Goal: Navigation & Orientation: Find specific page/section

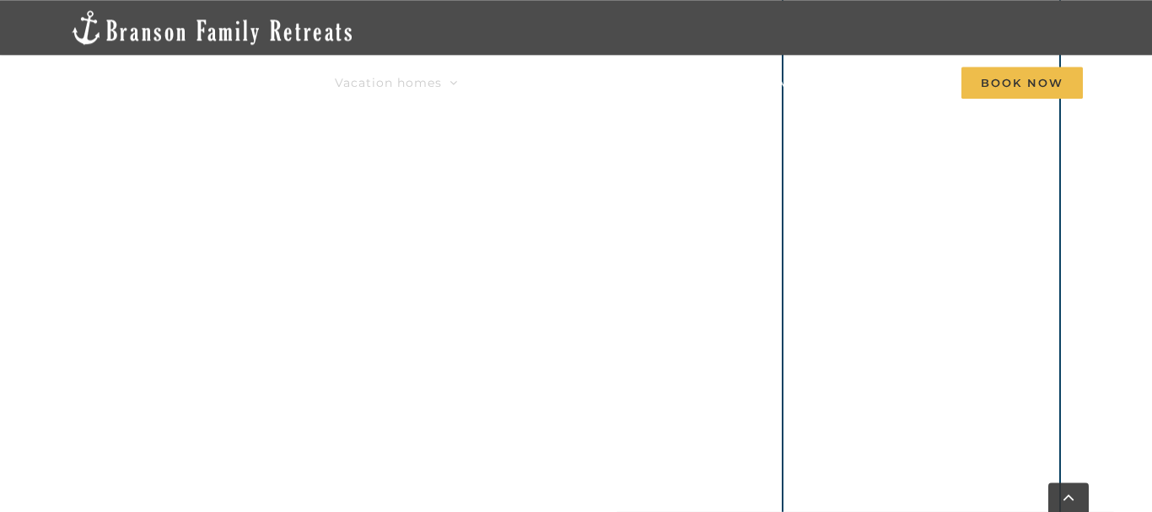
scroll to position [946, 0]
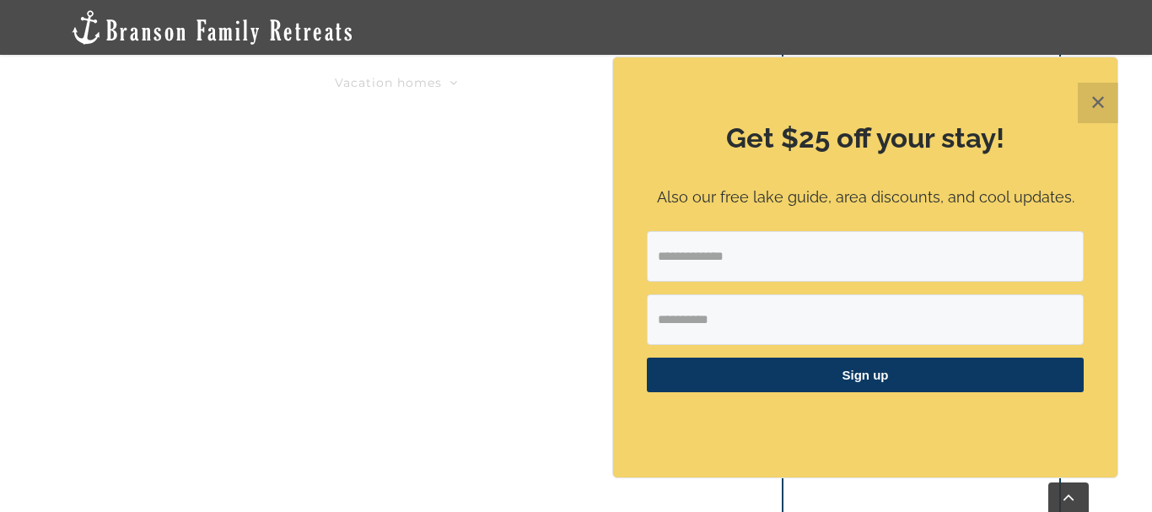
click at [1101, 105] on button "✕" at bounding box center [1098, 103] width 40 height 40
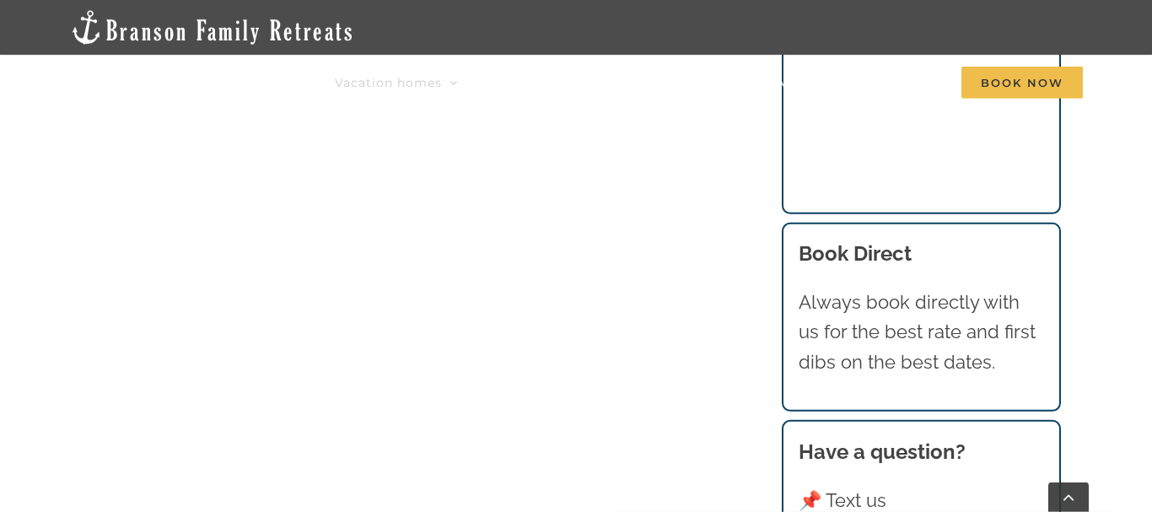
scroll to position [1635, 0]
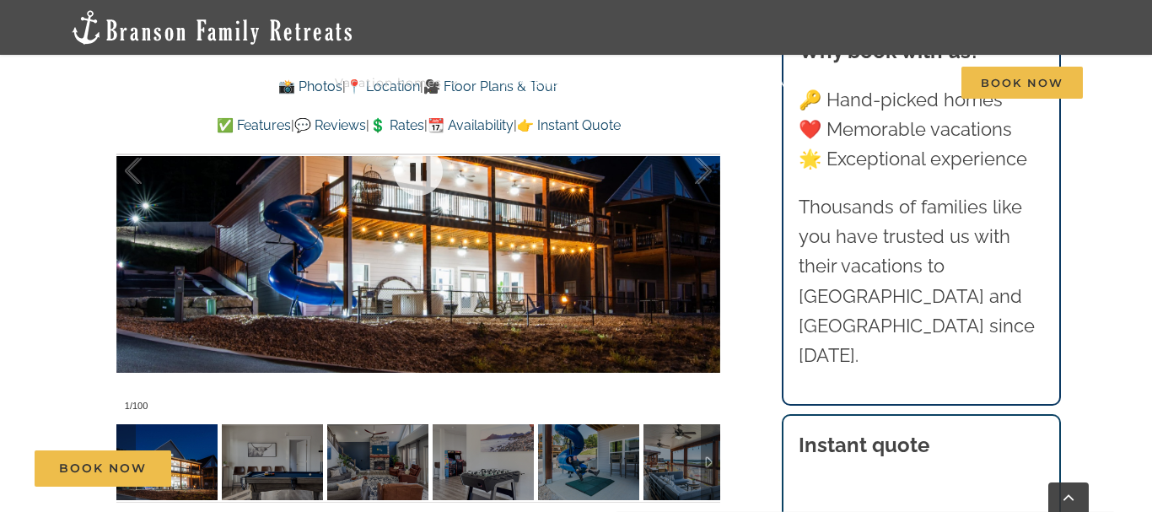
scroll to position [1205, 0]
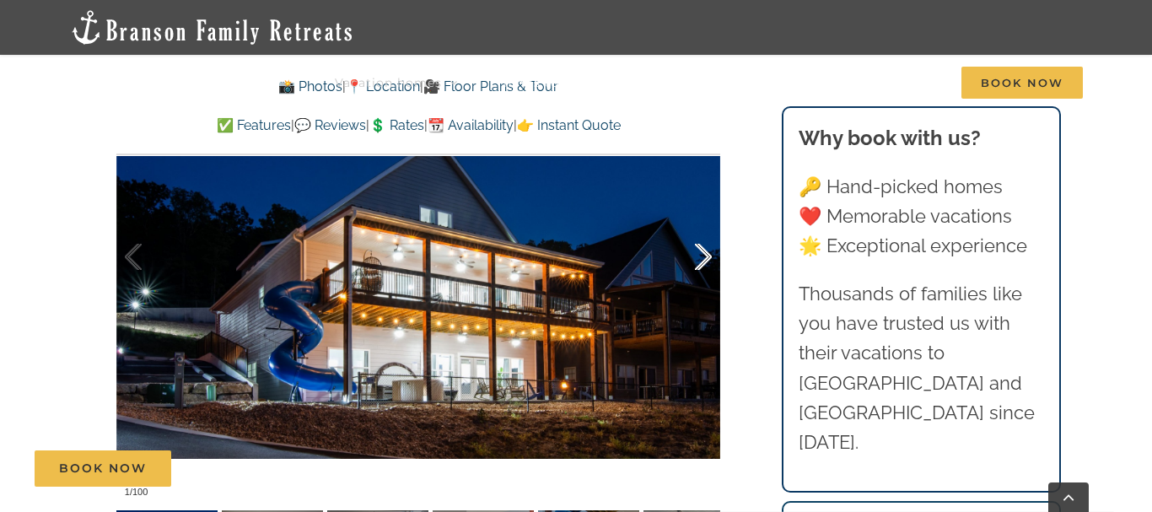
click at [703, 257] on div at bounding box center [686, 257] width 52 height 105
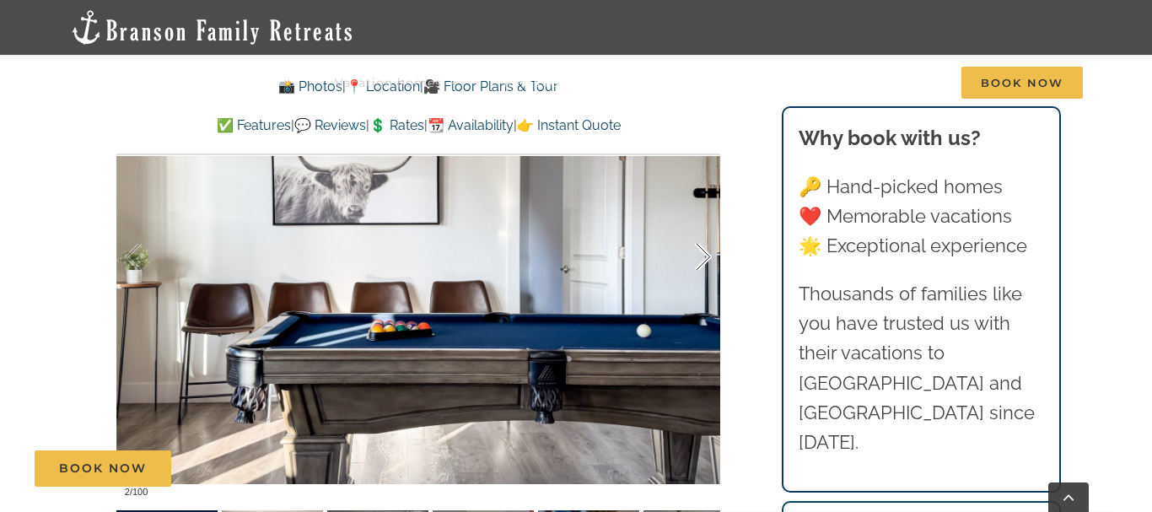
click at [705, 256] on div at bounding box center [686, 257] width 52 height 105
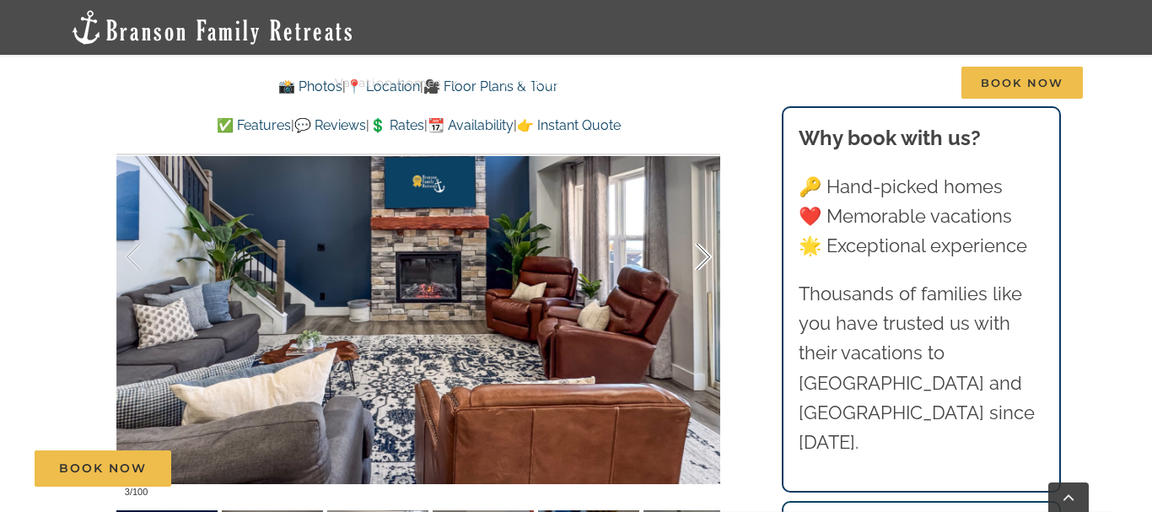
click at [705, 256] on div at bounding box center [686, 257] width 52 height 105
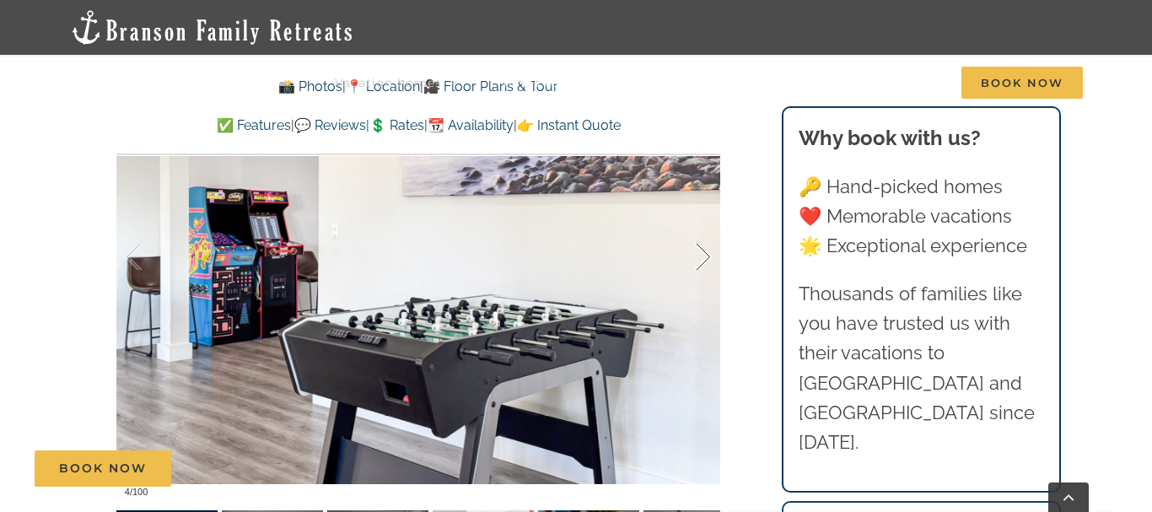
click at [705, 256] on div at bounding box center [686, 257] width 52 height 105
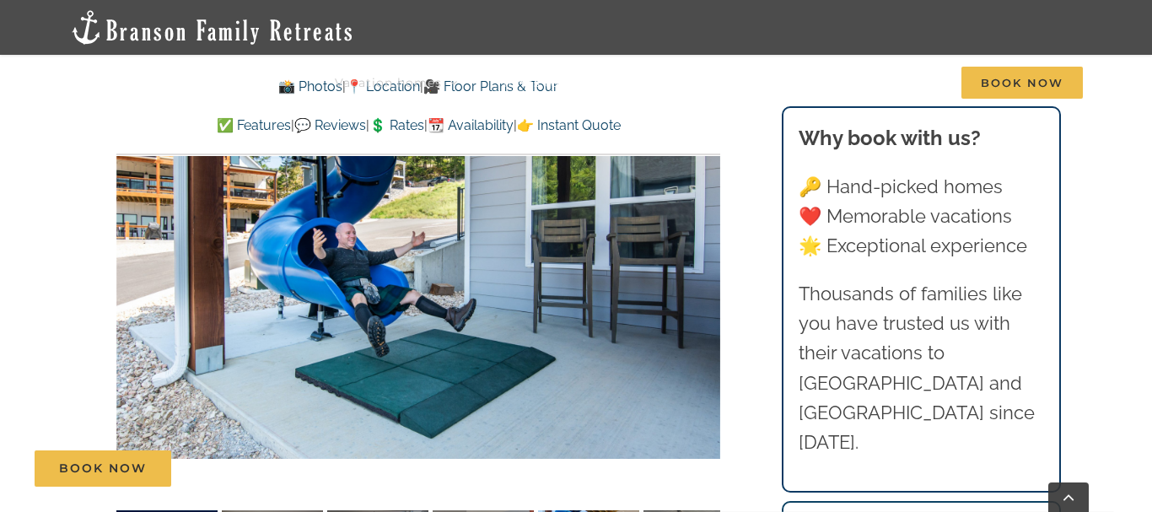
click at [705, 256] on div at bounding box center [418, 257] width 604 height 496
click at [705, 260] on div at bounding box center [686, 257] width 52 height 105
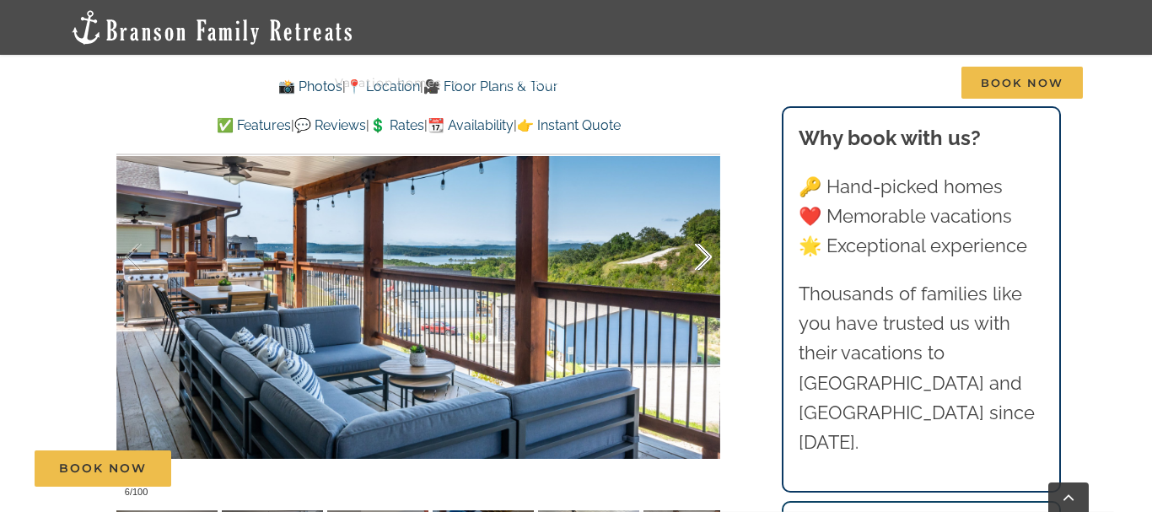
click at [705, 260] on div at bounding box center [686, 257] width 52 height 105
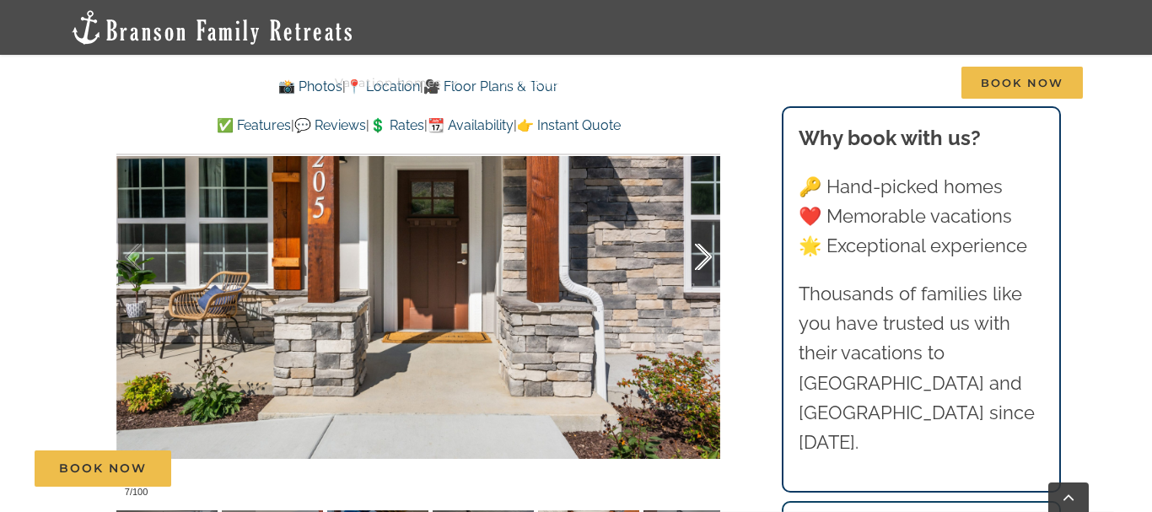
click at [705, 260] on div at bounding box center [686, 257] width 52 height 105
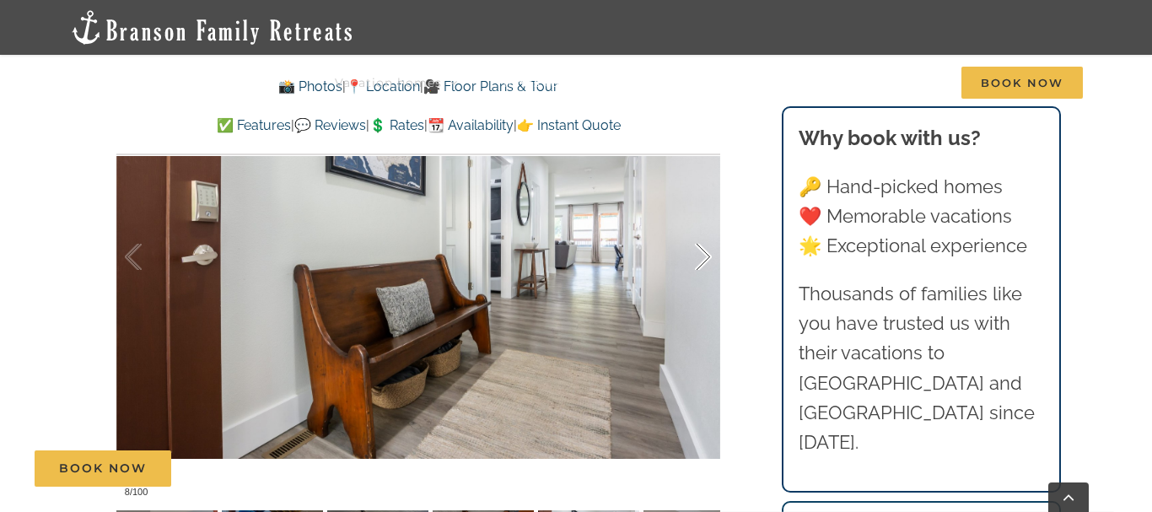
click at [705, 260] on div at bounding box center [686, 257] width 52 height 105
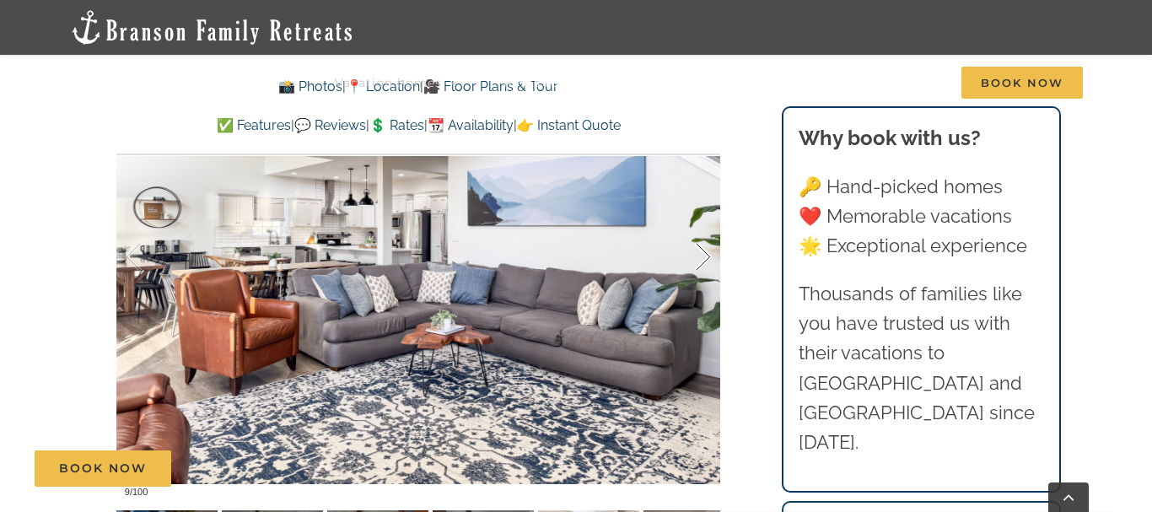
click at [705, 260] on div at bounding box center [686, 257] width 52 height 105
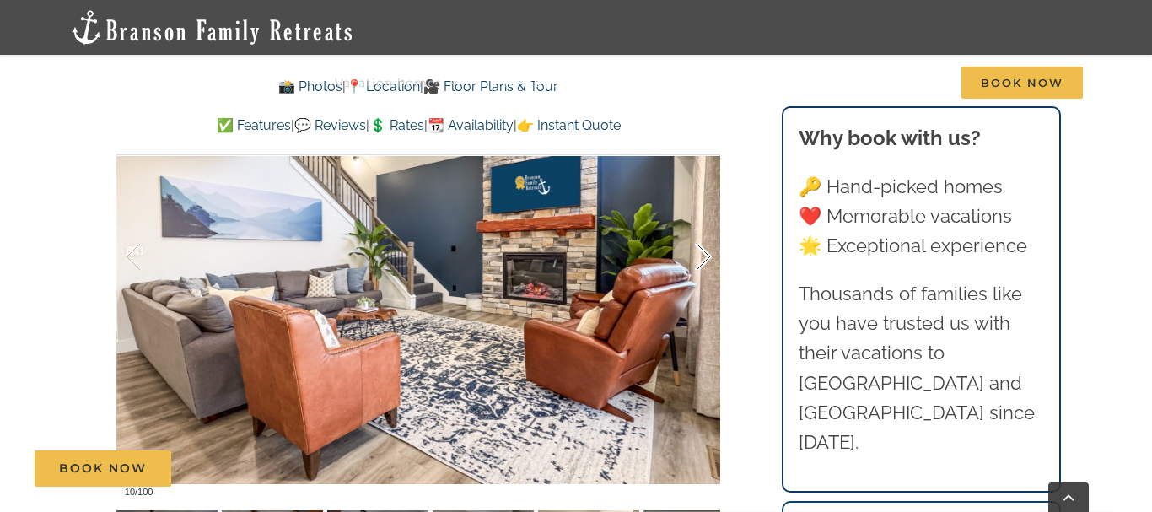
click at [705, 260] on div at bounding box center [686, 257] width 52 height 105
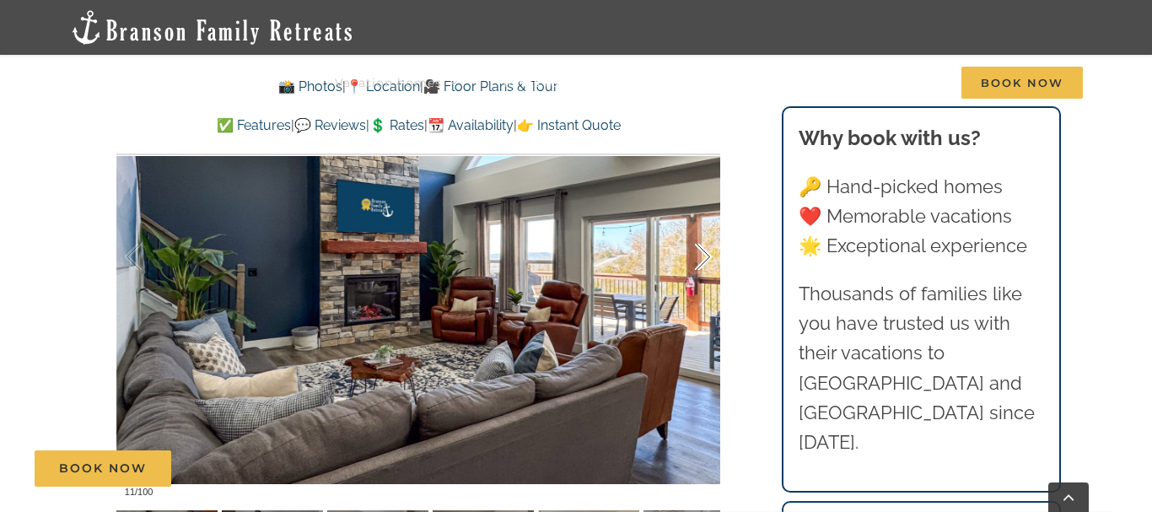
click at [705, 260] on div at bounding box center [686, 257] width 52 height 105
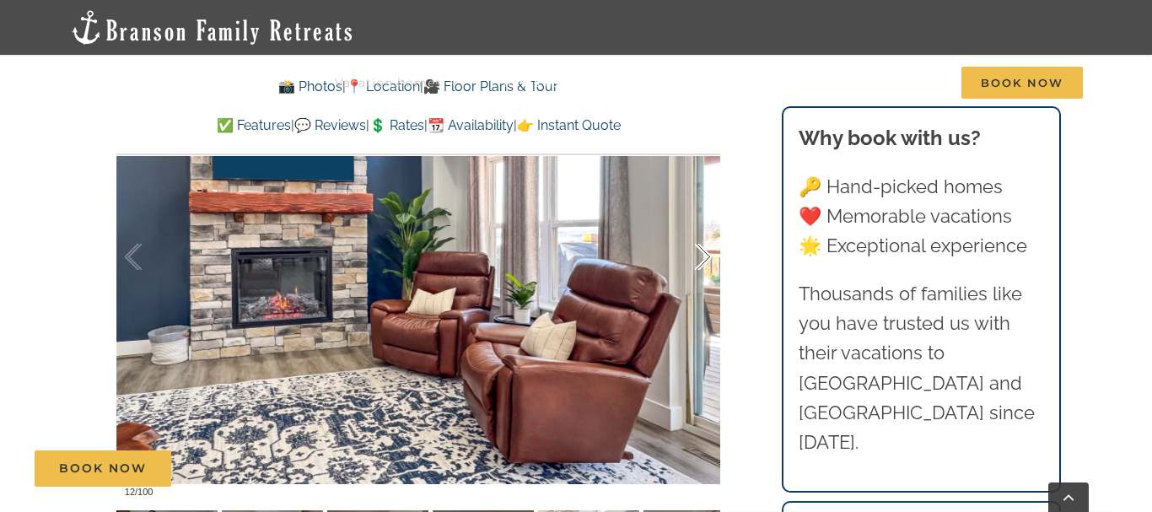
click at [705, 260] on div at bounding box center [686, 257] width 52 height 105
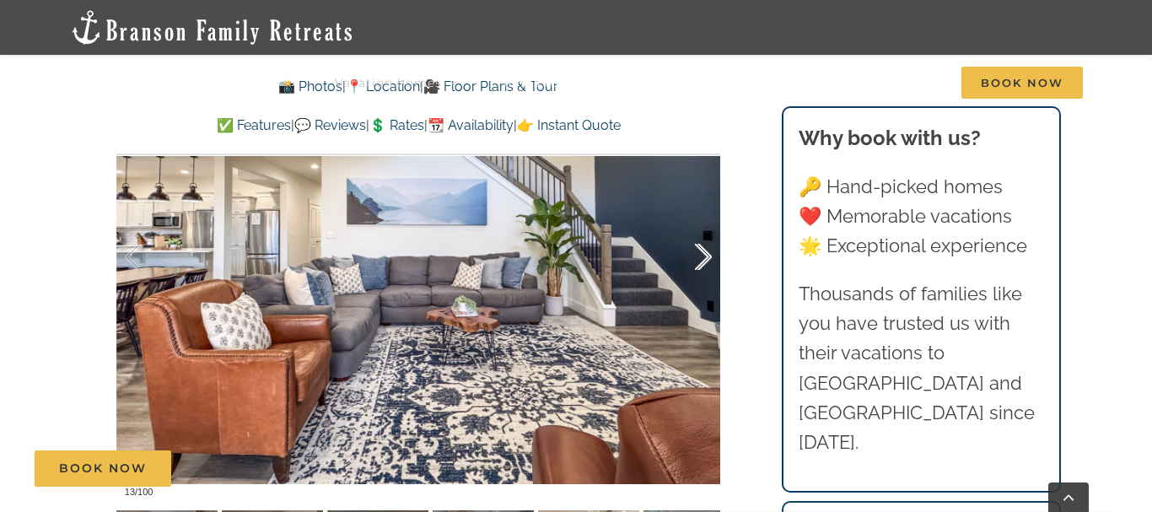
click at [705, 260] on div at bounding box center [686, 257] width 52 height 105
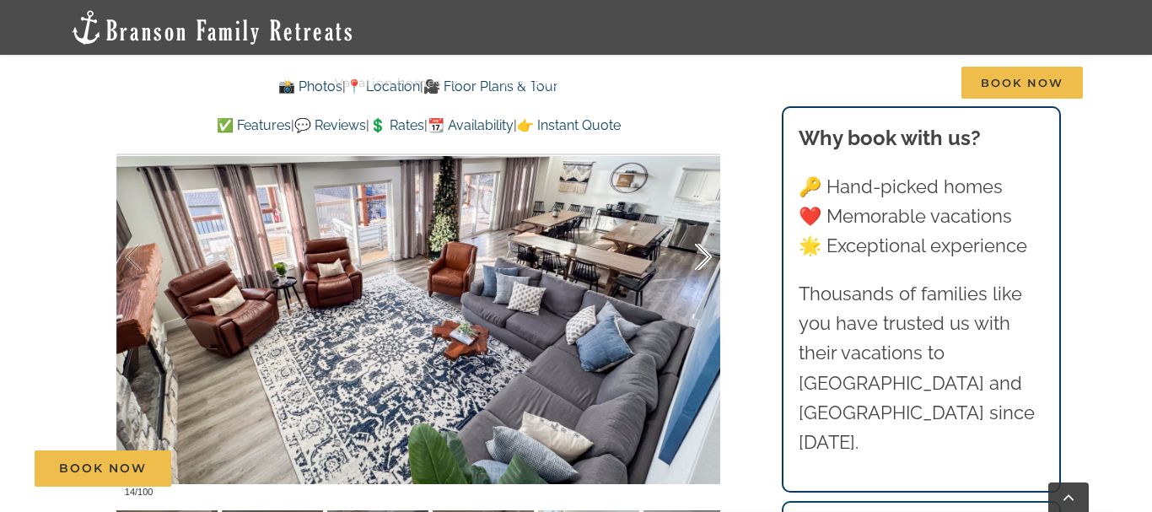
click at [705, 260] on div at bounding box center [686, 257] width 52 height 105
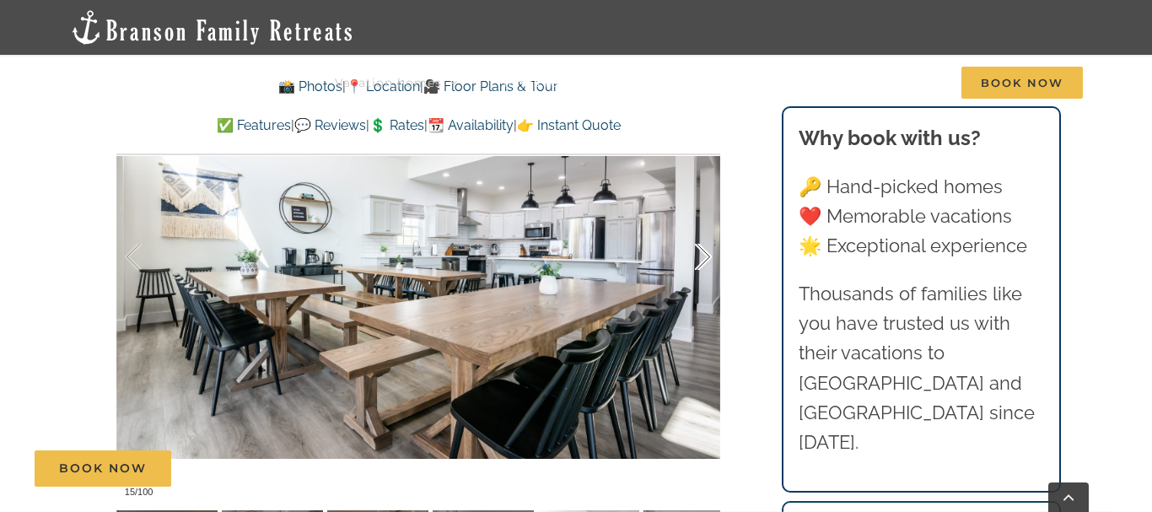
click at [705, 260] on div at bounding box center [686, 257] width 52 height 105
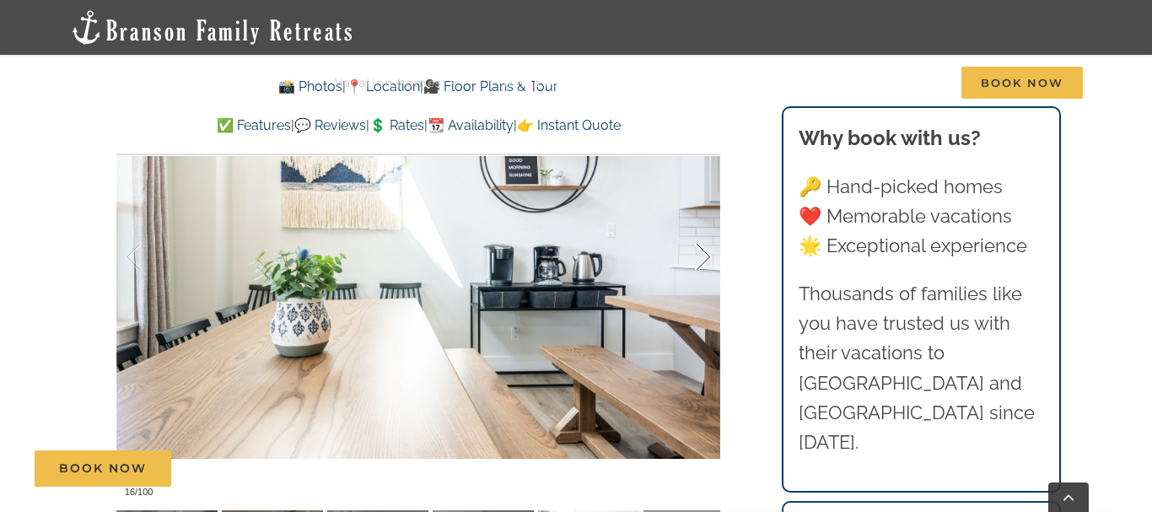
click at [705, 260] on div at bounding box center [686, 257] width 52 height 105
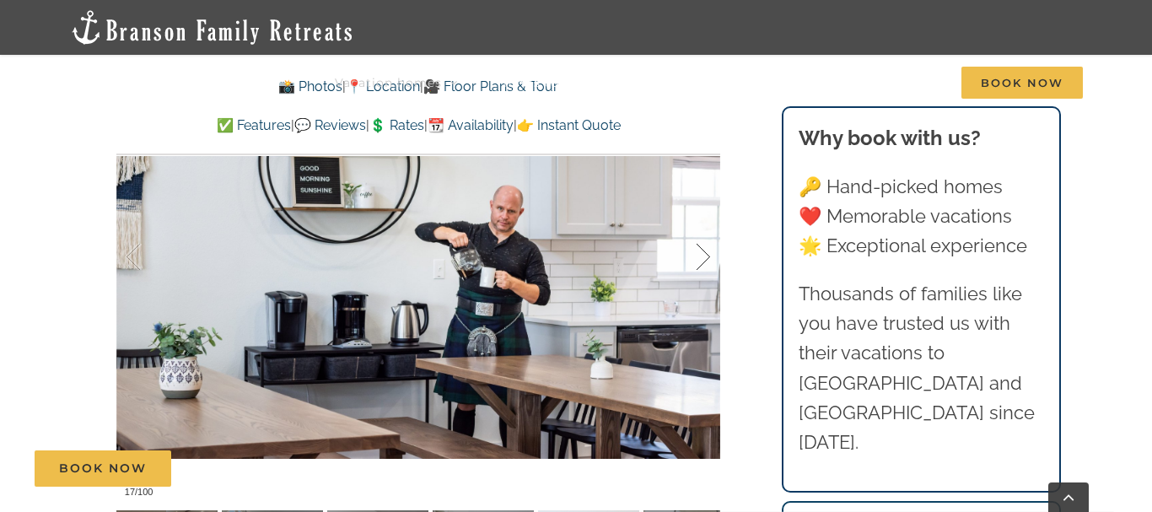
click at [705, 260] on div at bounding box center [686, 257] width 52 height 105
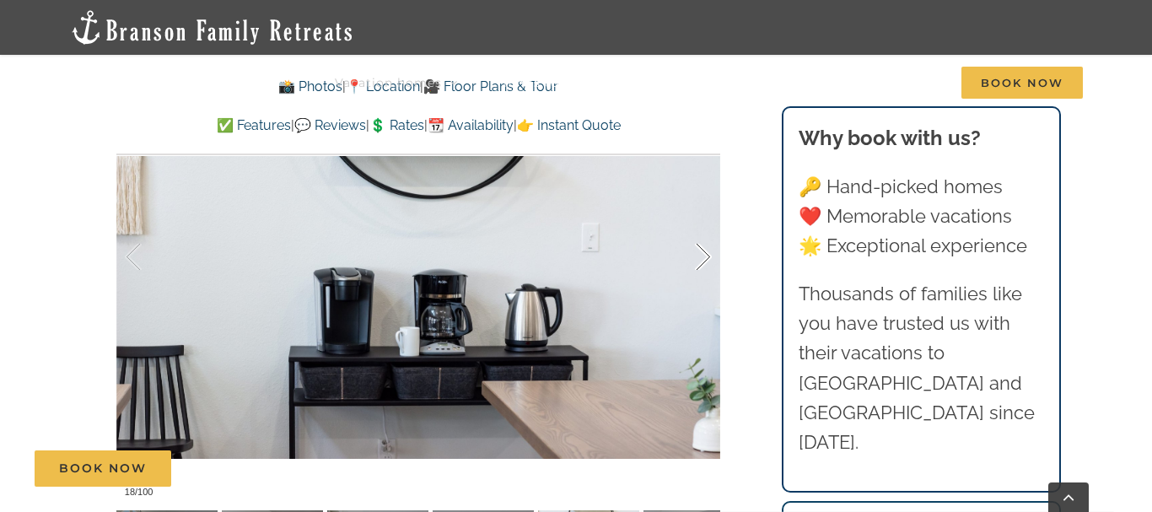
click at [705, 260] on div at bounding box center [686, 257] width 52 height 105
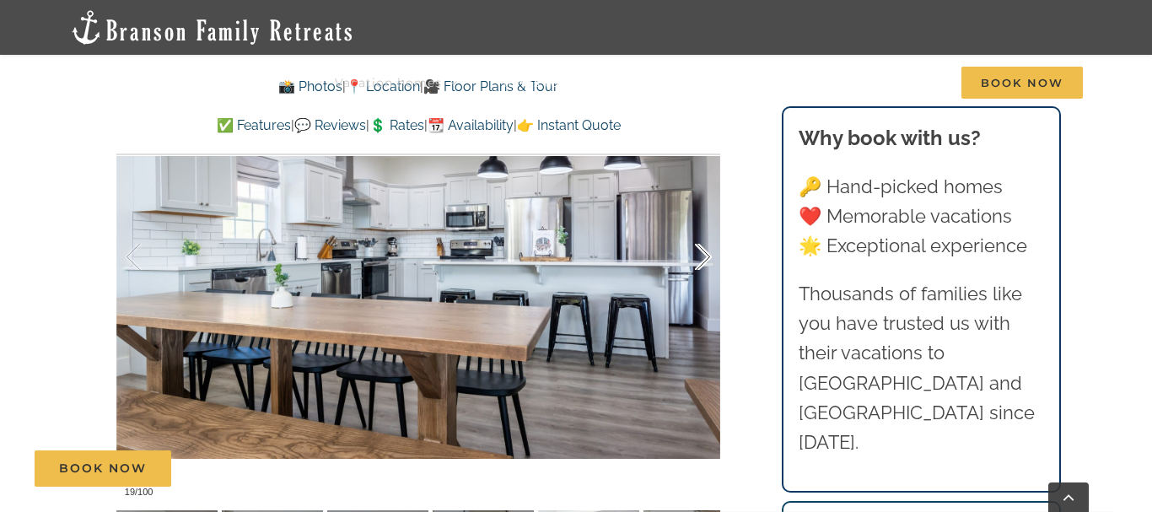
click at [705, 260] on div at bounding box center [686, 257] width 52 height 105
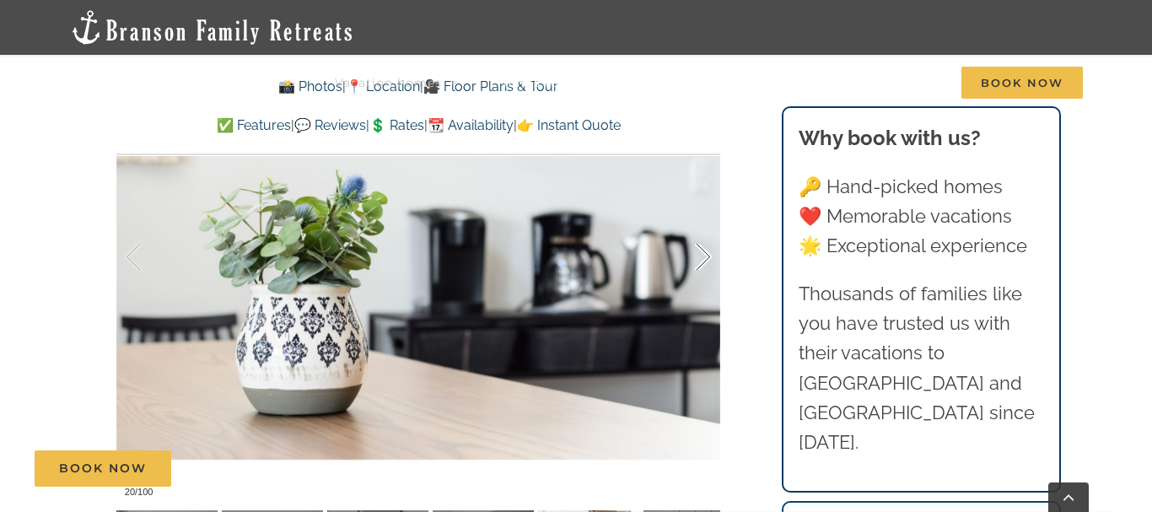
click at [705, 260] on div at bounding box center [686, 257] width 52 height 105
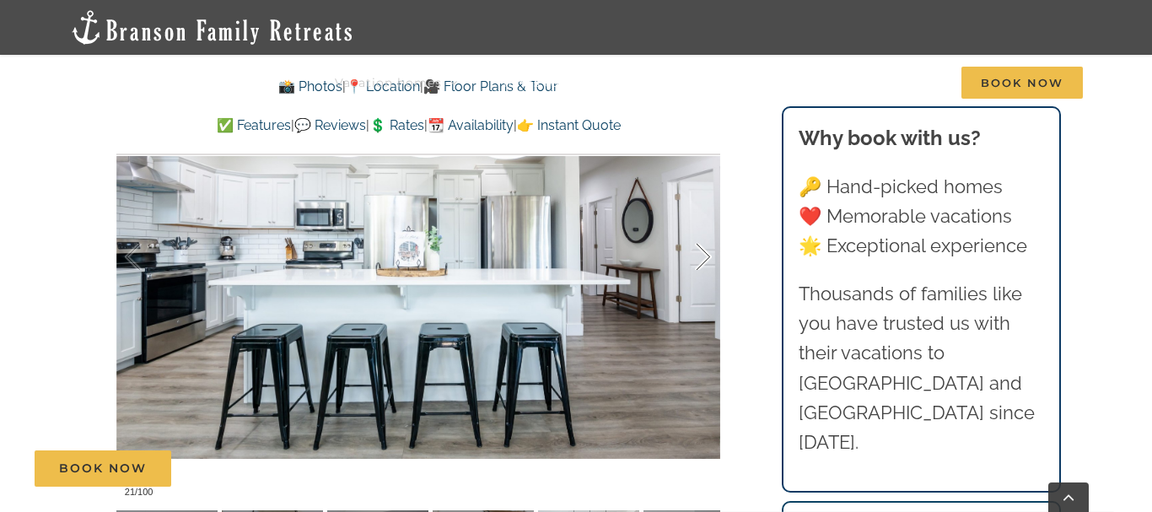
click at [705, 260] on div at bounding box center [686, 257] width 52 height 105
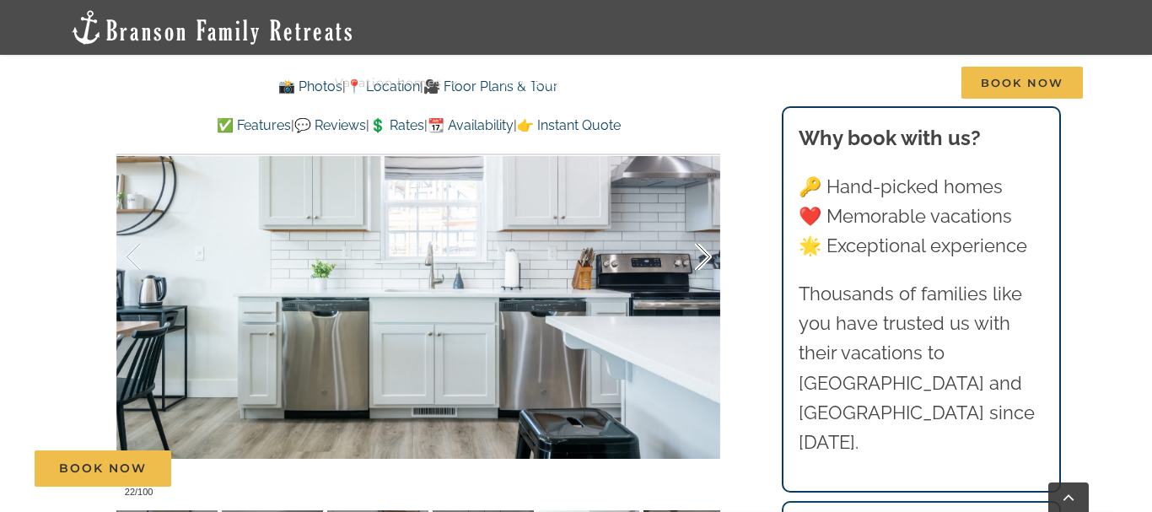
click at [705, 260] on div at bounding box center [686, 257] width 52 height 105
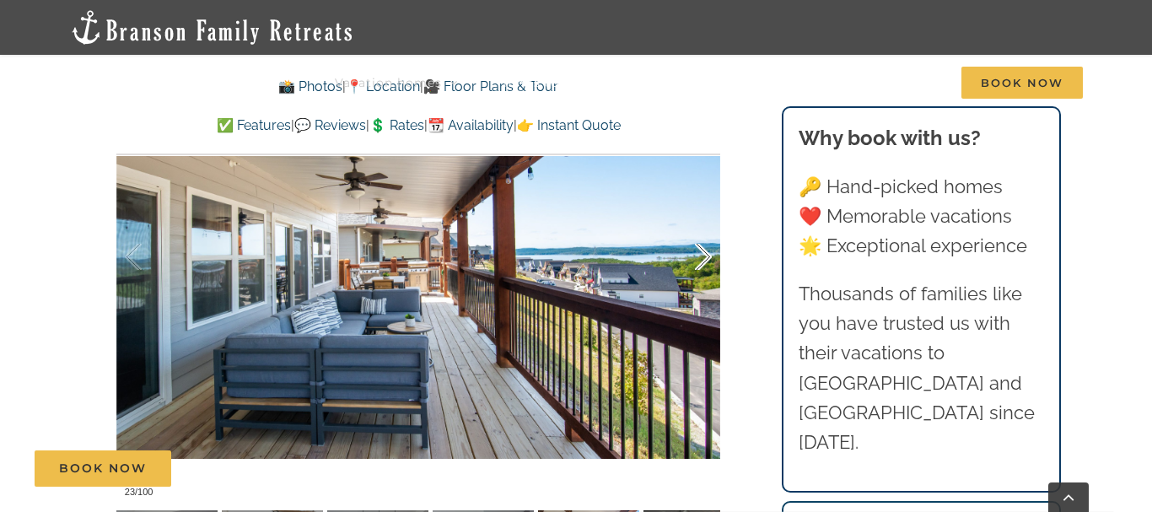
click at [705, 260] on div at bounding box center [686, 257] width 52 height 105
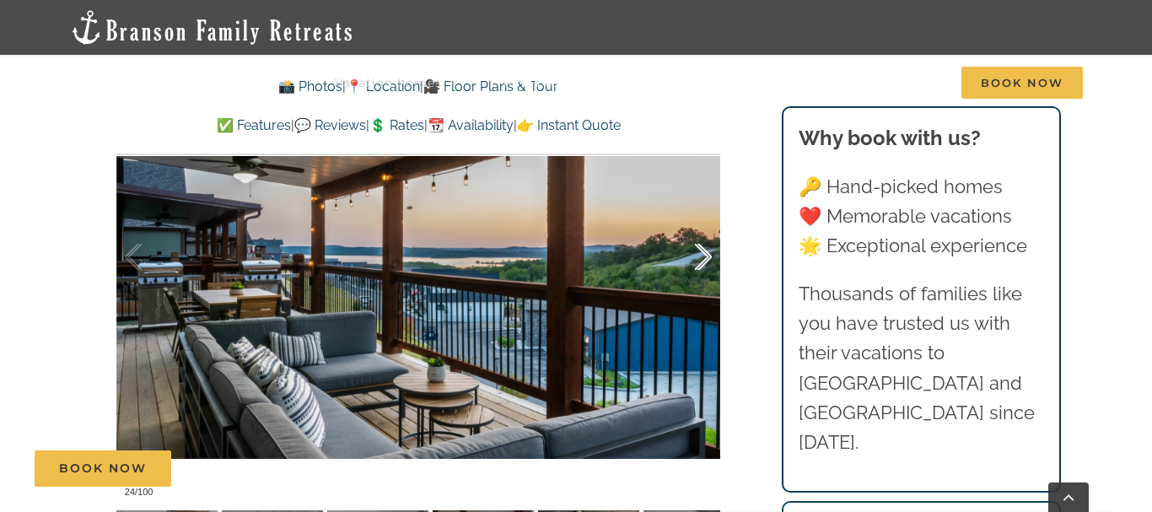
click at [705, 260] on div at bounding box center [686, 257] width 52 height 105
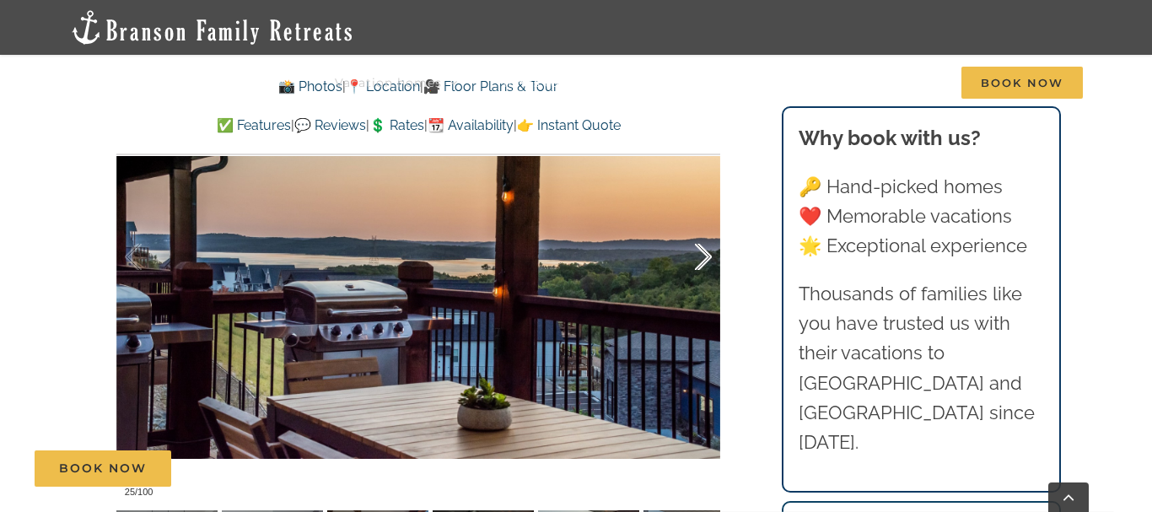
click at [705, 260] on div at bounding box center [686, 257] width 52 height 105
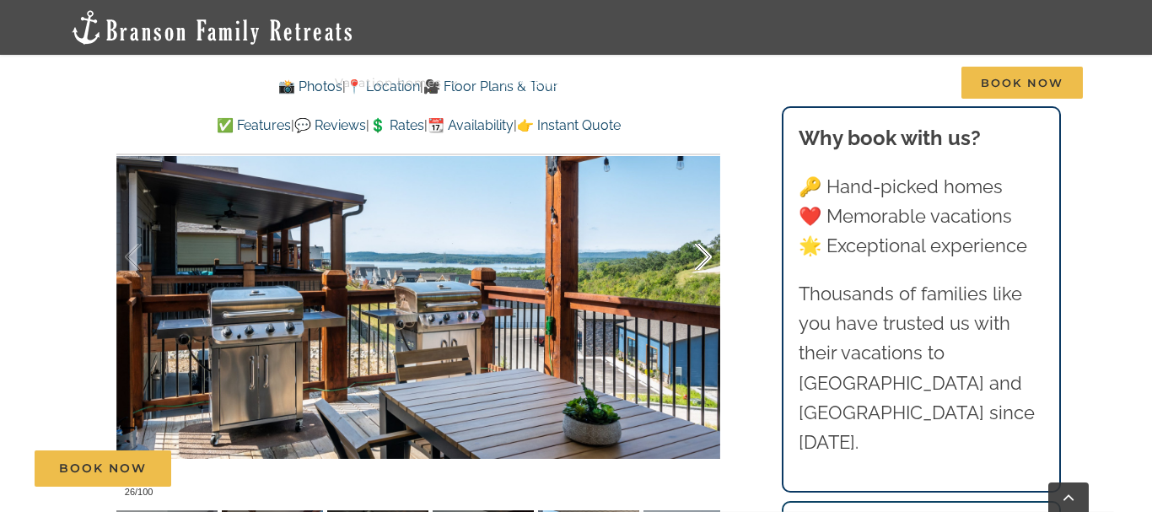
click at [705, 260] on div at bounding box center [686, 257] width 52 height 105
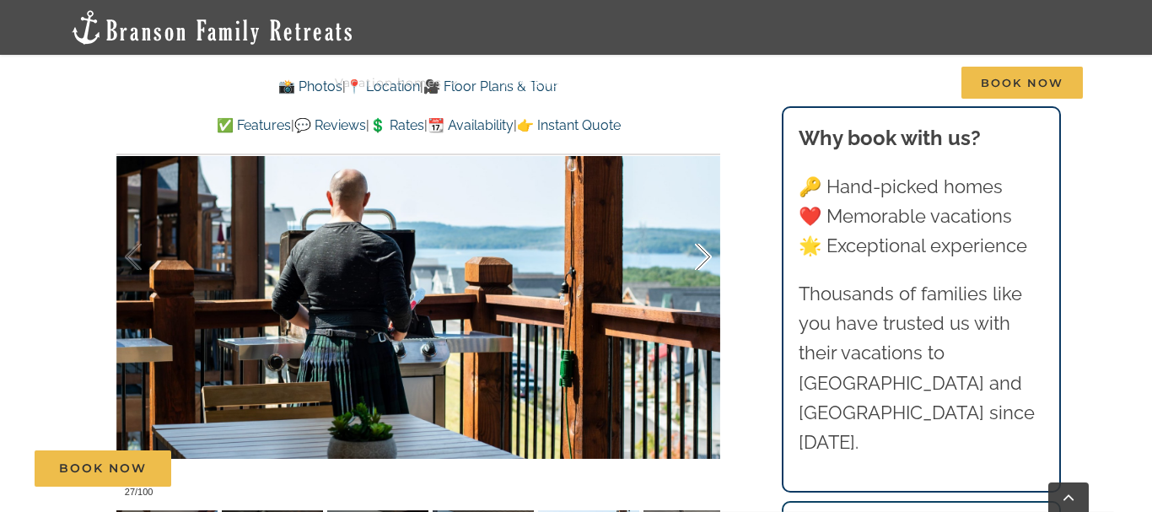
click at [705, 260] on div at bounding box center [686, 257] width 52 height 105
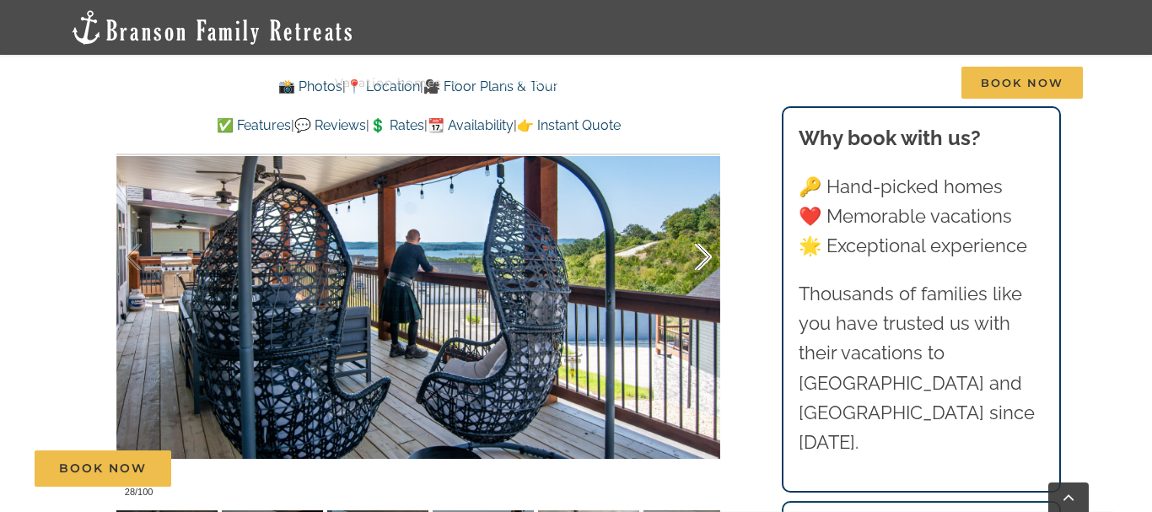
click at [705, 260] on div at bounding box center [686, 257] width 52 height 105
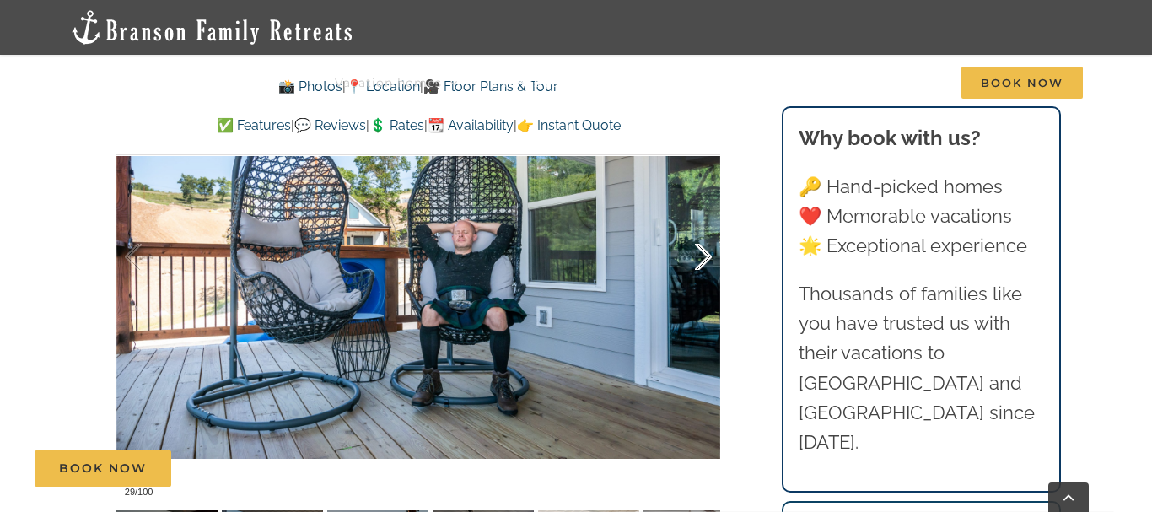
click at [705, 260] on div at bounding box center [686, 257] width 52 height 105
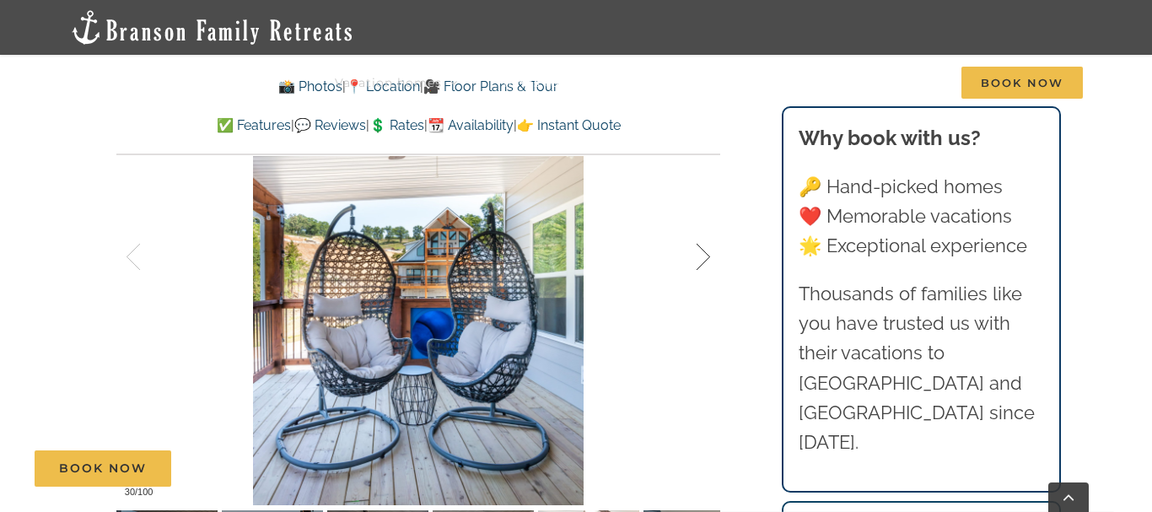
click at [705, 260] on div at bounding box center [686, 257] width 52 height 105
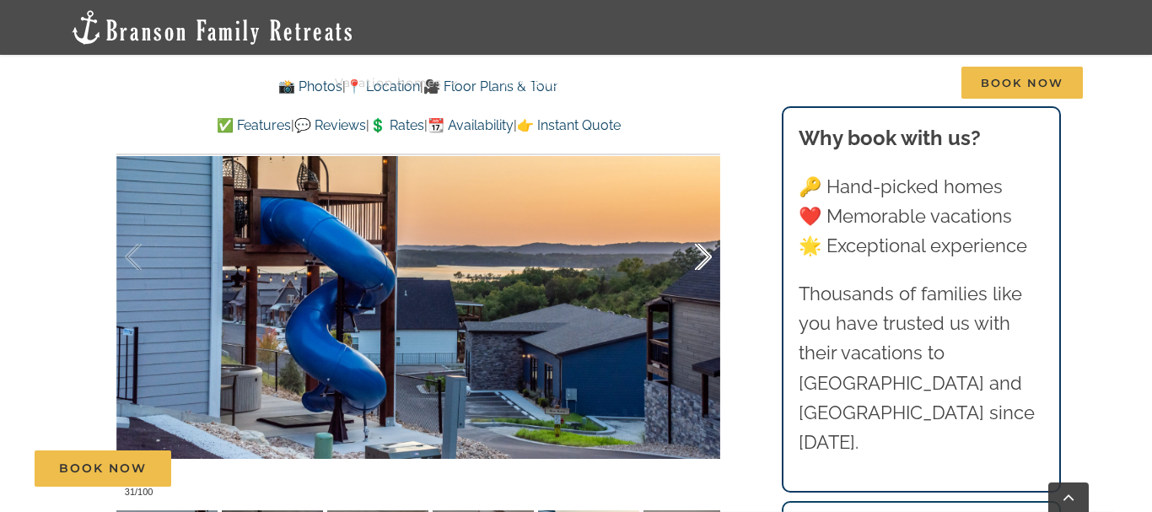
click at [705, 260] on div at bounding box center [686, 257] width 52 height 105
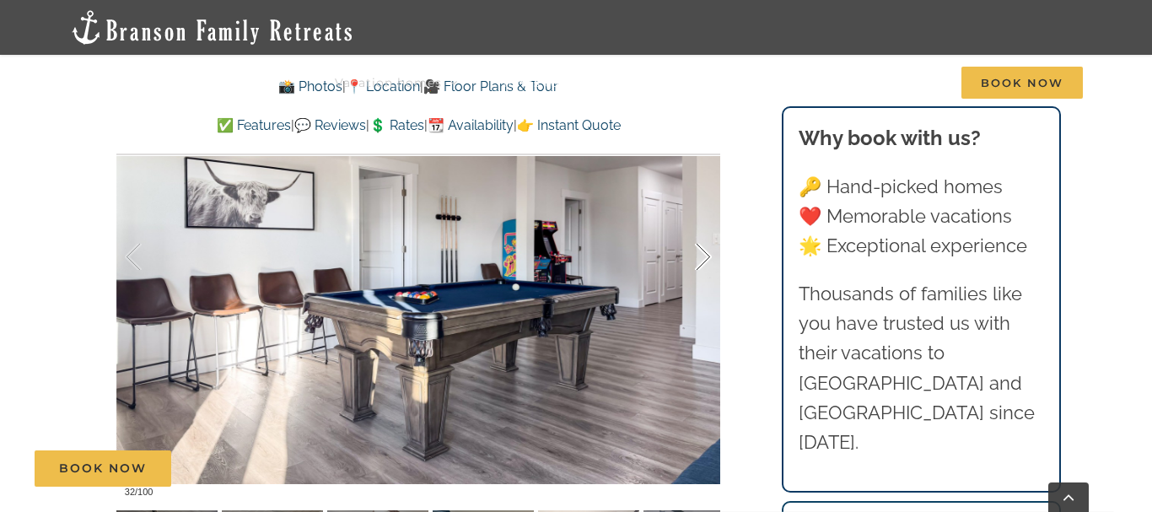
click at [705, 260] on div at bounding box center [686, 257] width 52 height 105
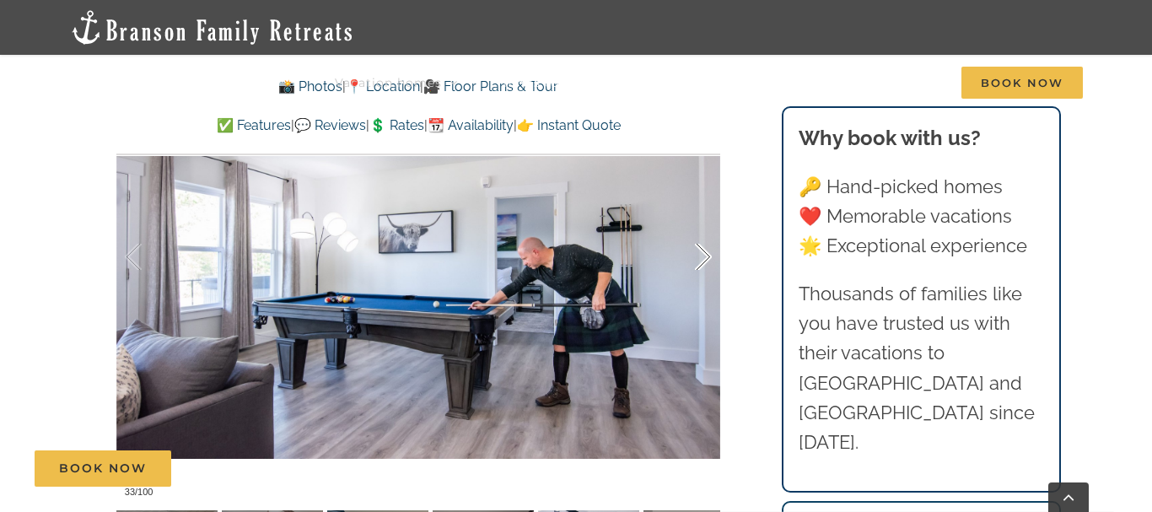
click at [705, 261] on div at bounding box center [686, 257] width 52 height 105
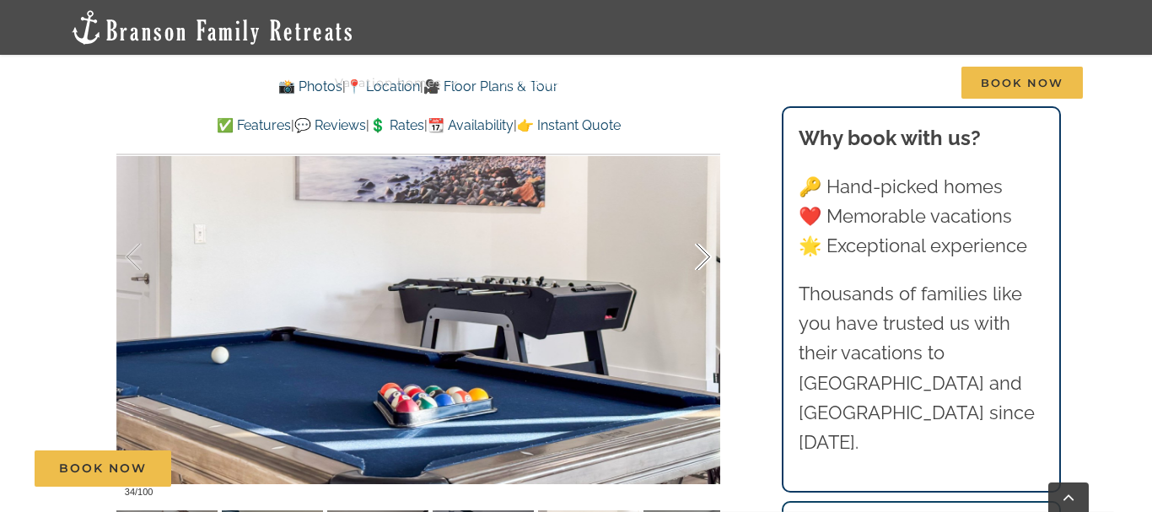
click at [705, 261] on div at bounding box center [686, 257] width 52 height 105
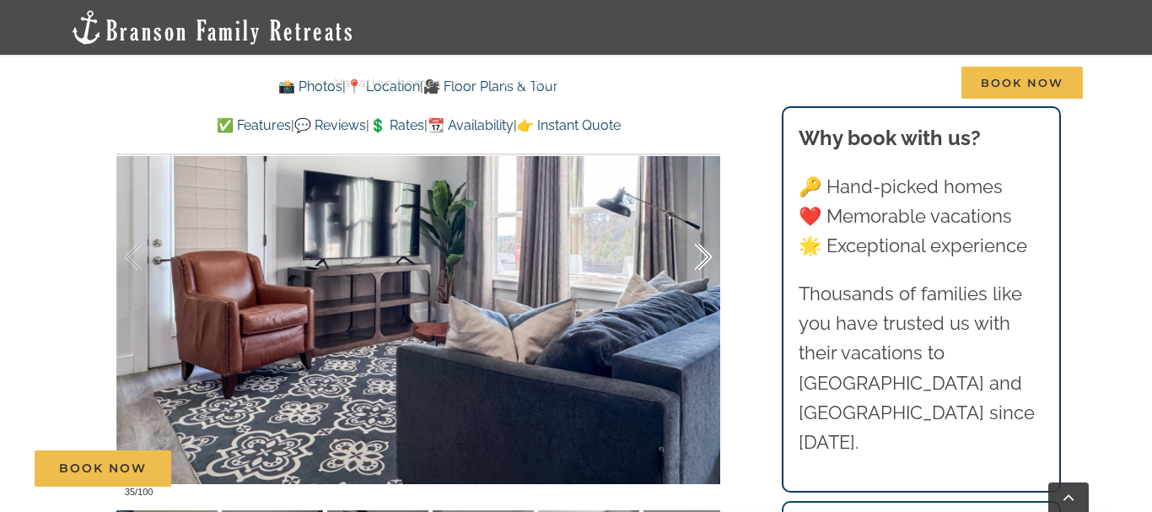
click at [705, 261] on div at bounding box center [686, 257] width 52 height 105
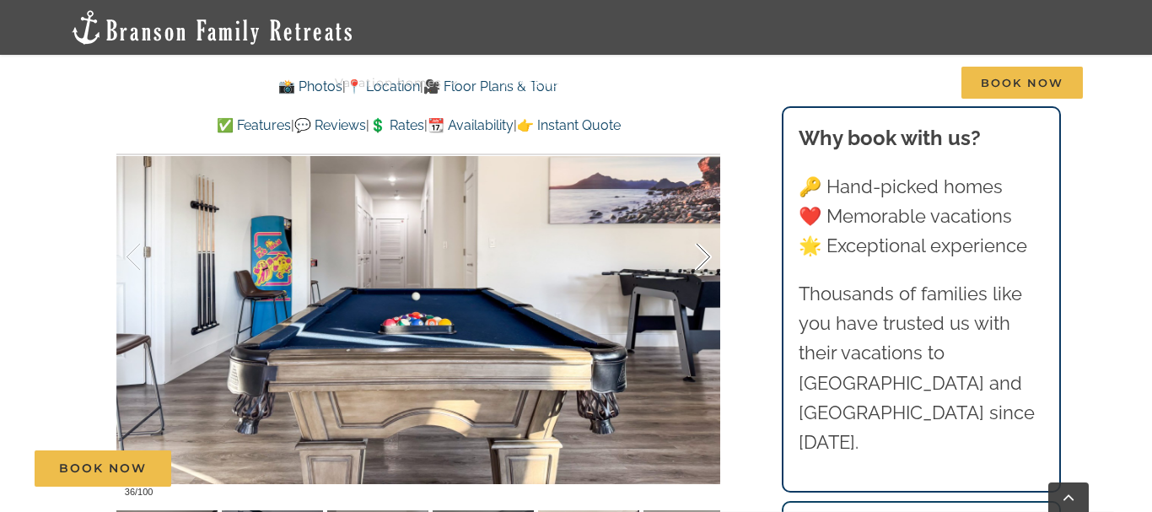
click at [705, 261] on div at bounding box center [686, 257] width 52 height 105
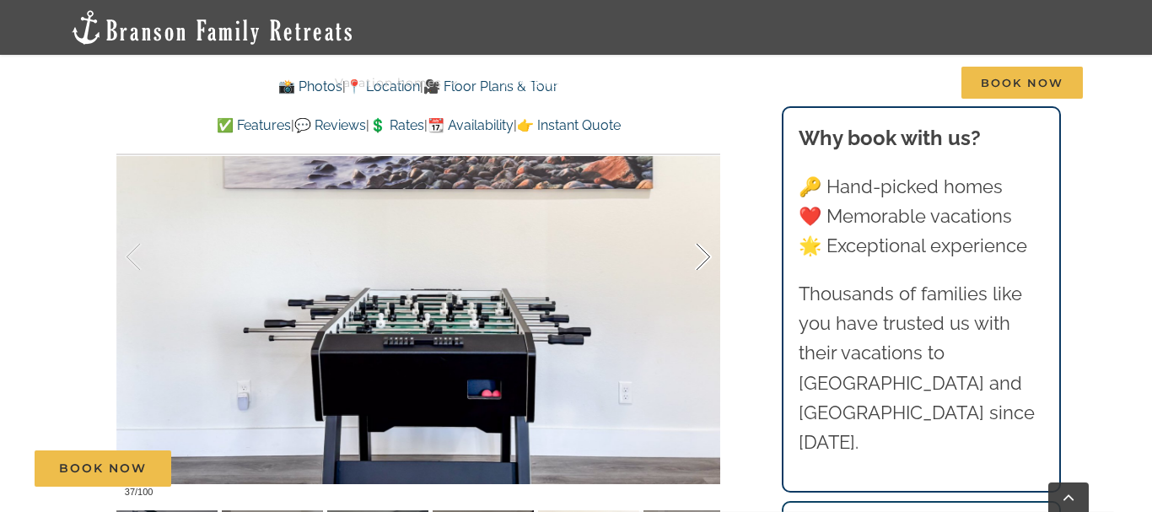
click at [705, 261] on div at bounding box center [686, 257] width 52 height 105
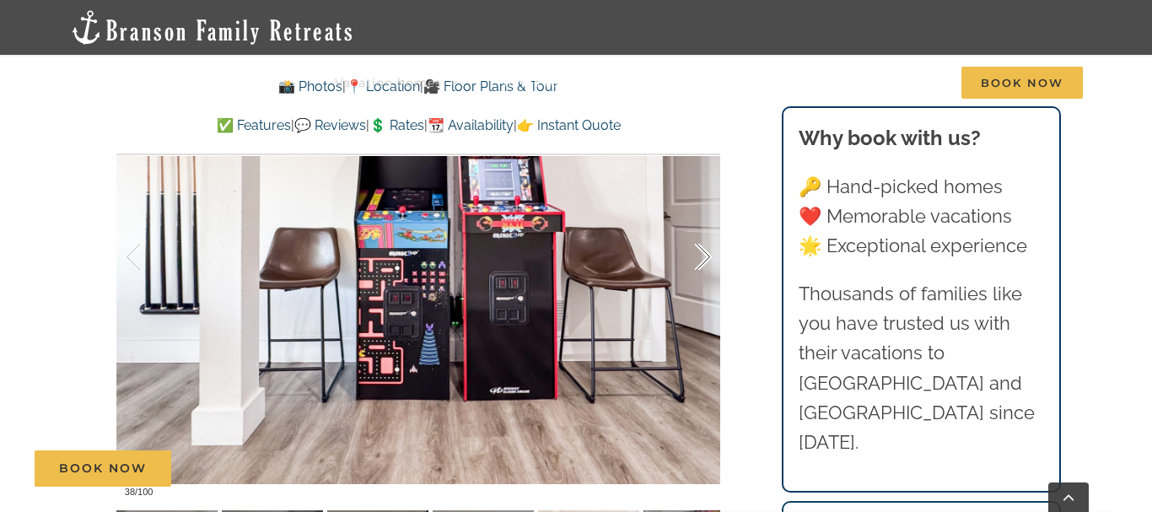
click at [705, 261] on div at bounding box center [686, 257] width 52 height 105
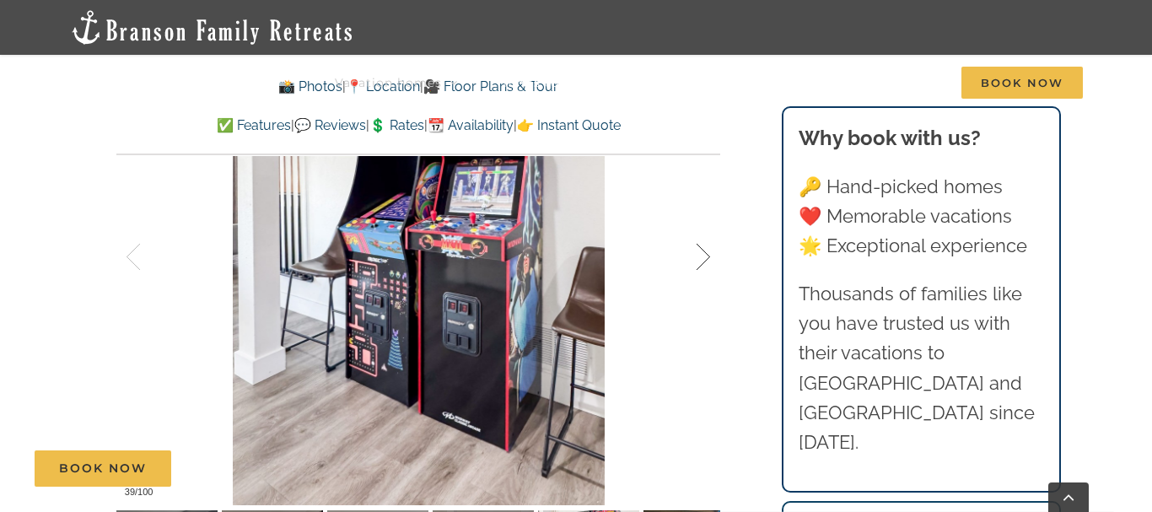
click at [705, 261] on div at bounding box center [686, 257] width 52 height 105
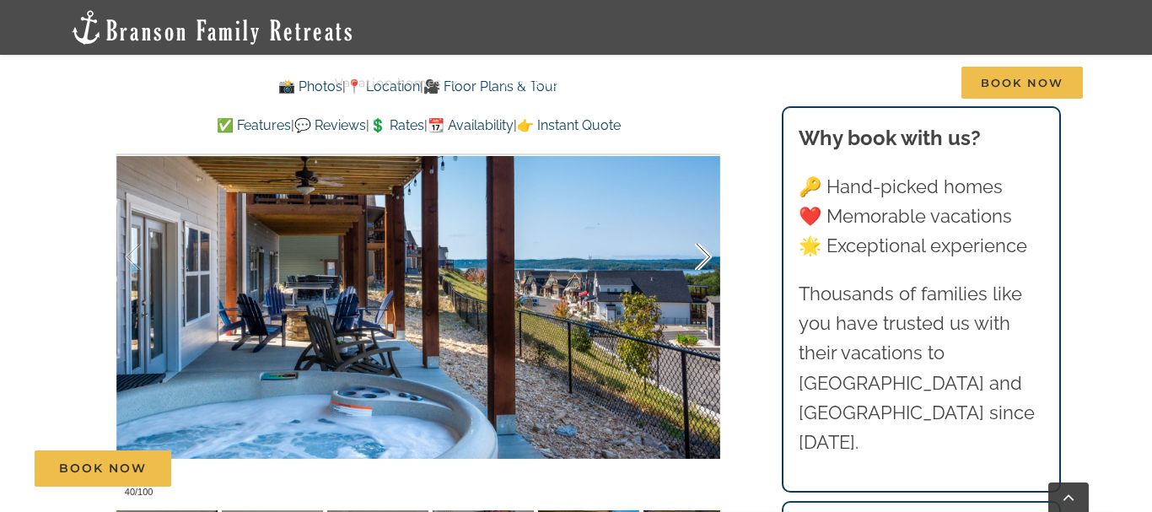
click at [705, 261] on div at bounding box center [686, 257] width 52 height 105
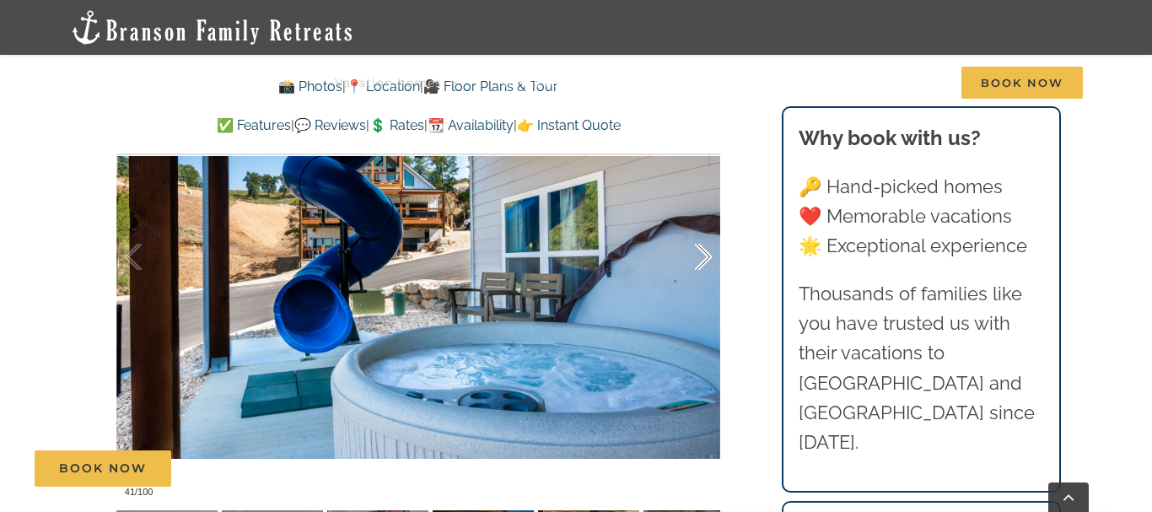
click at [705, 262] on div at bounding box center [686, 257] width 52 height 105
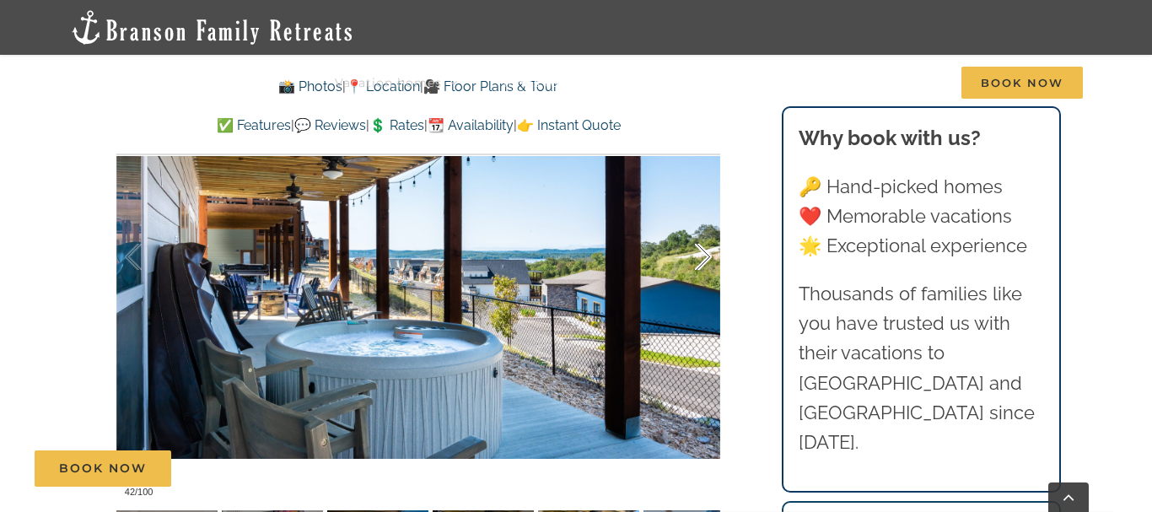
click at [705, 262] on div at bounding box center [686, 257] width 52 height 105
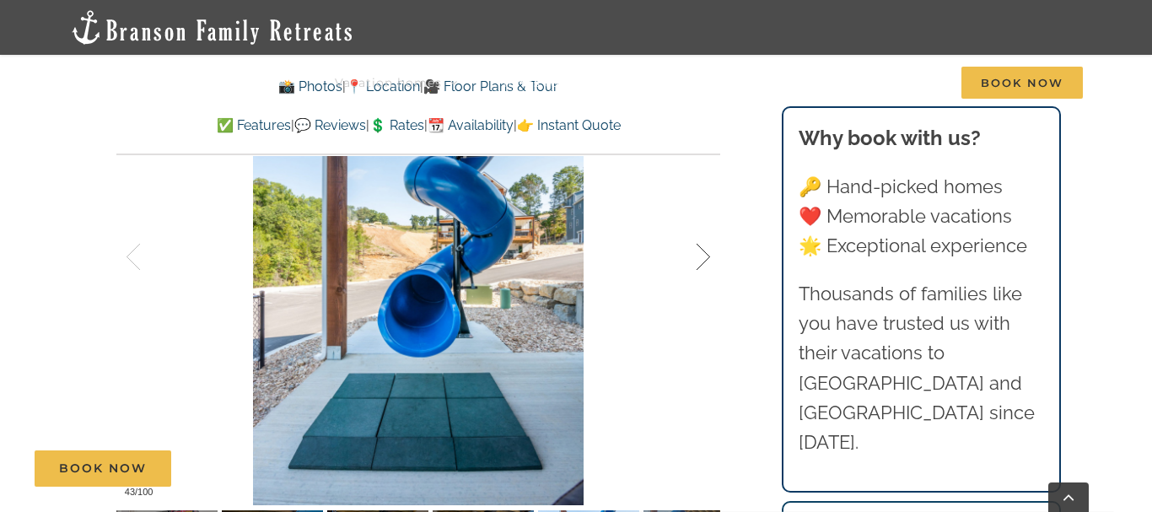
click at [705, 263] on div at bounding box center [686, 257] width 52 height 105
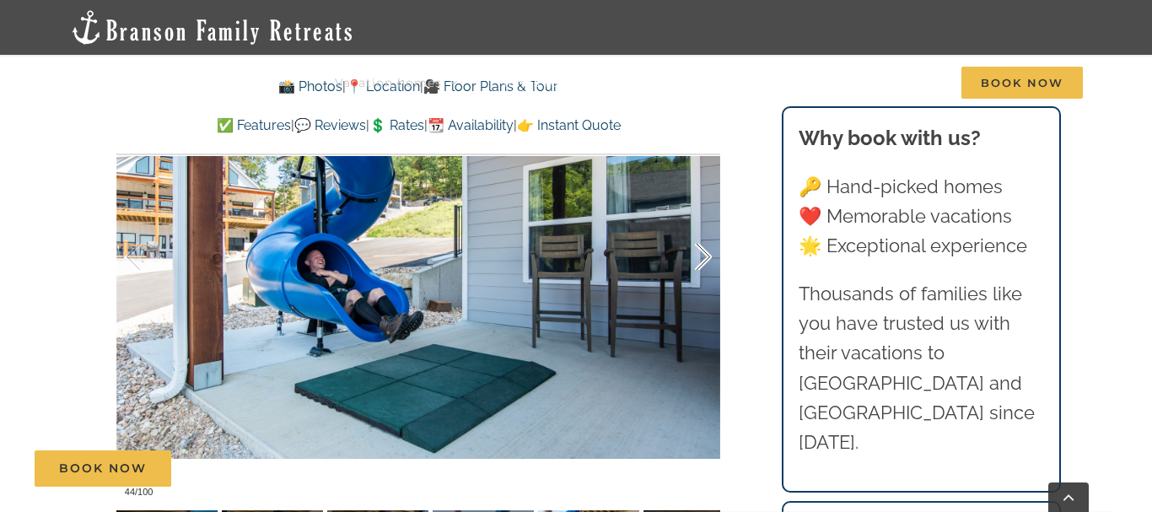
click at [705, 263] on div at bounding box center [686, 257] width 52 height 105
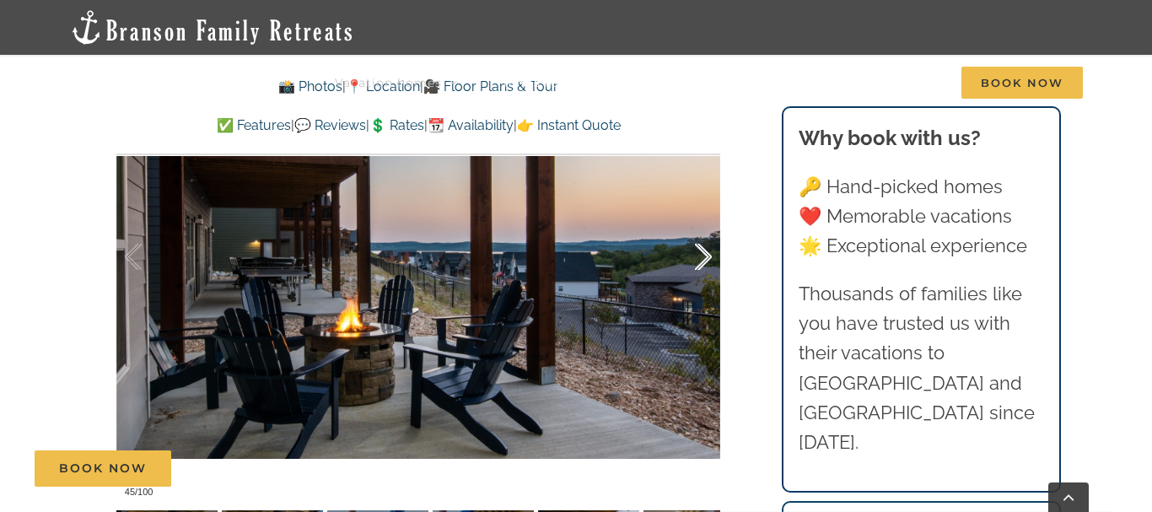
click at [704, 264] on div at bounding box center [686, 257] width 52 height 105
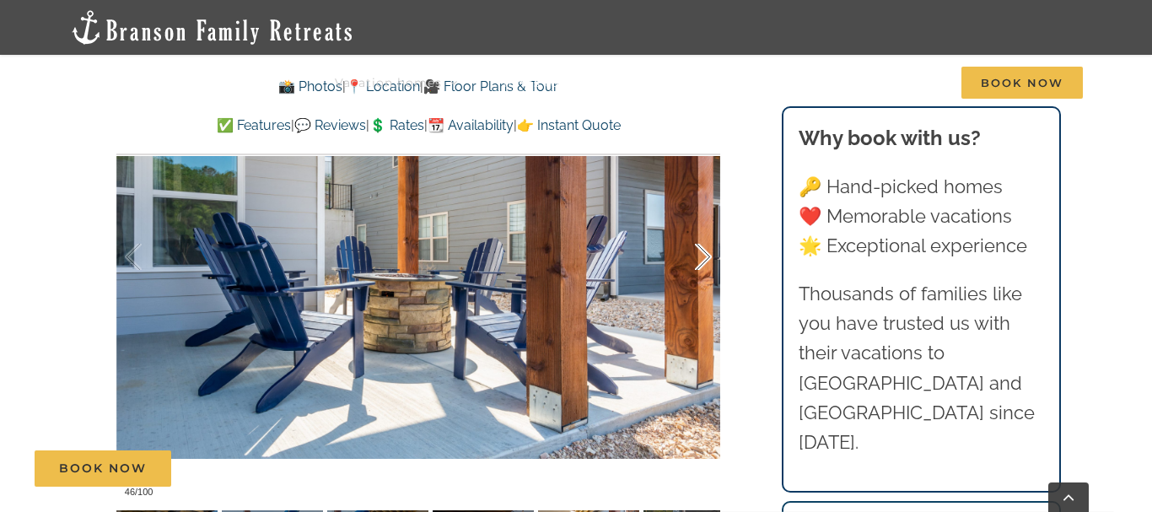
click at [704, 264] on div at bounding box center [686, 257] width 52 height 105
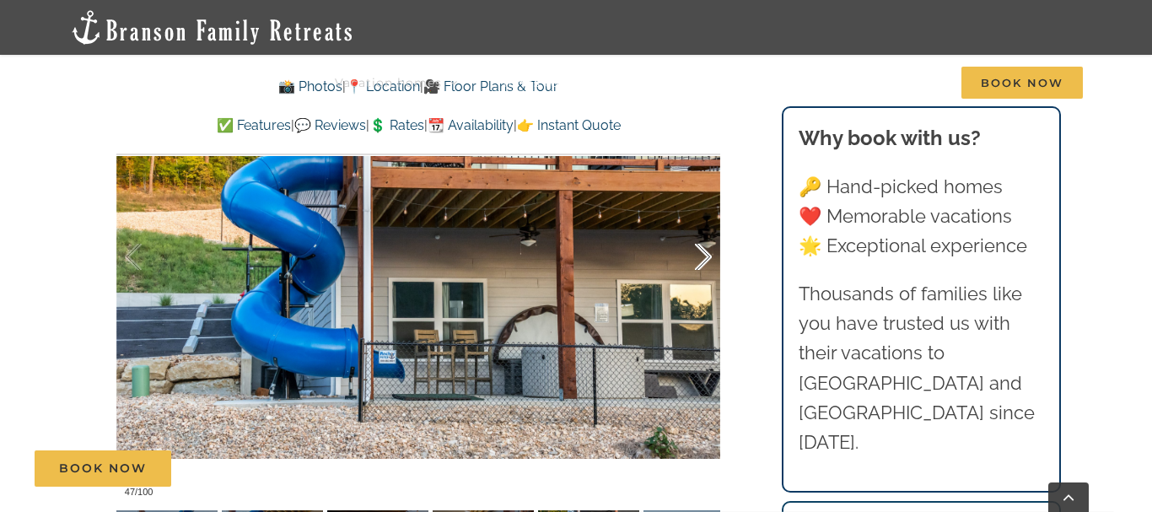
click at [704, 264] on div at bounding box center [686, 257] width 52 height 105
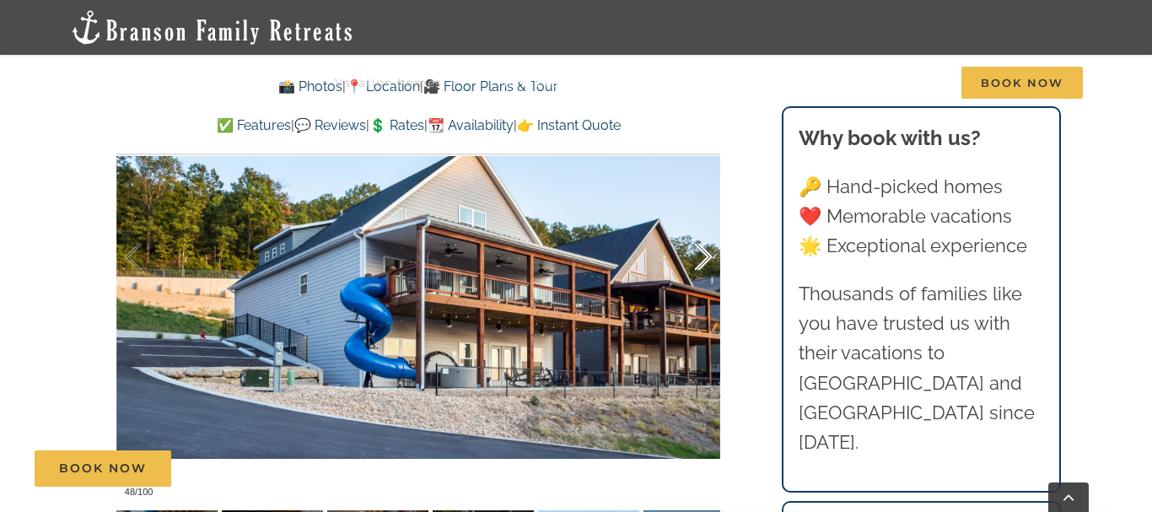
click at [704, 264] on div at bounding box center [686, 257] width 52 height 105
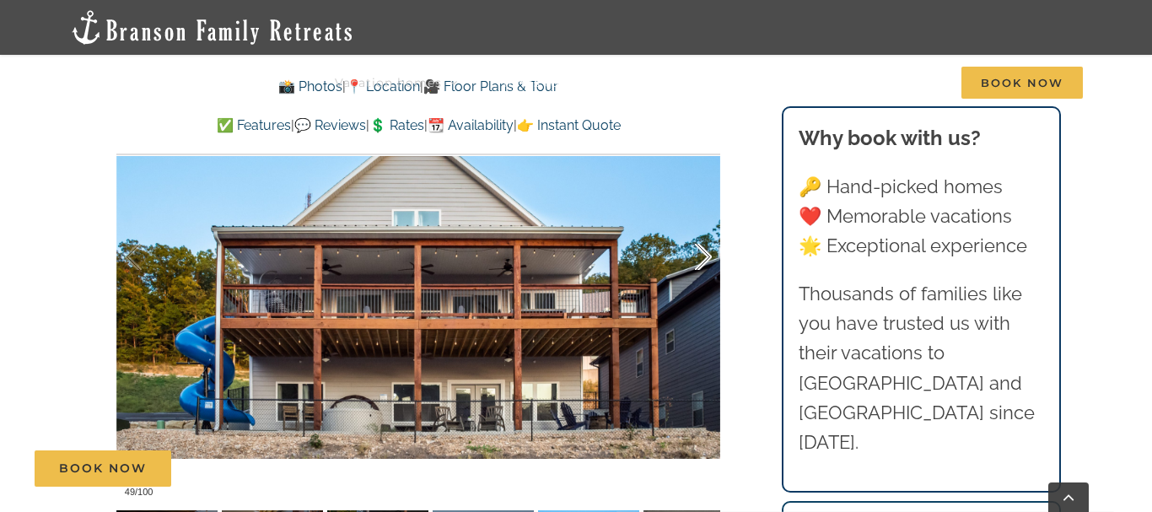
click at [704, 265] on div at bounding box center [686, 257] width 52 height 105
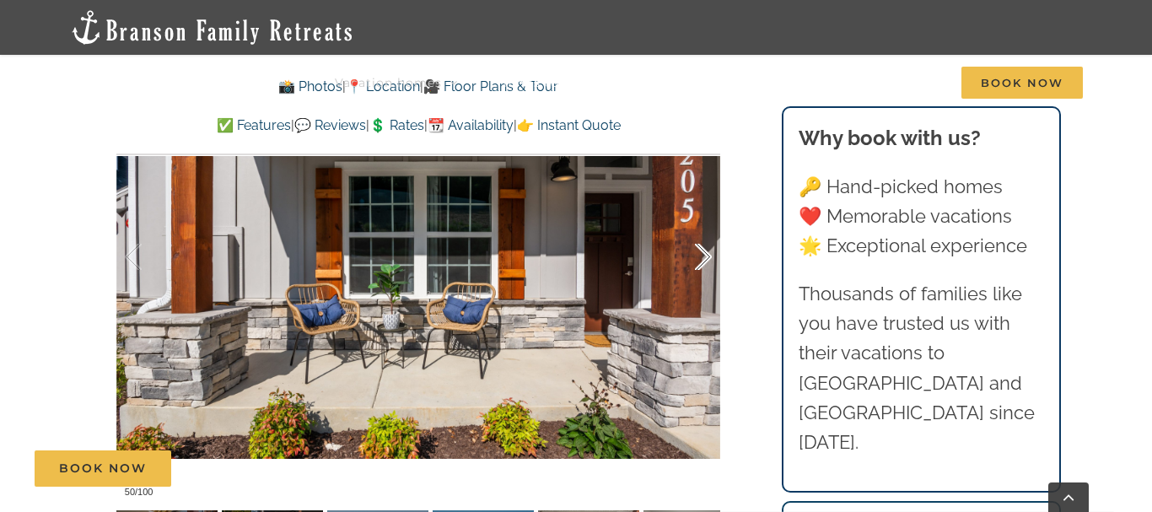
click at [704, 265] on div at bounding box center [686, 257] width 52 height 105
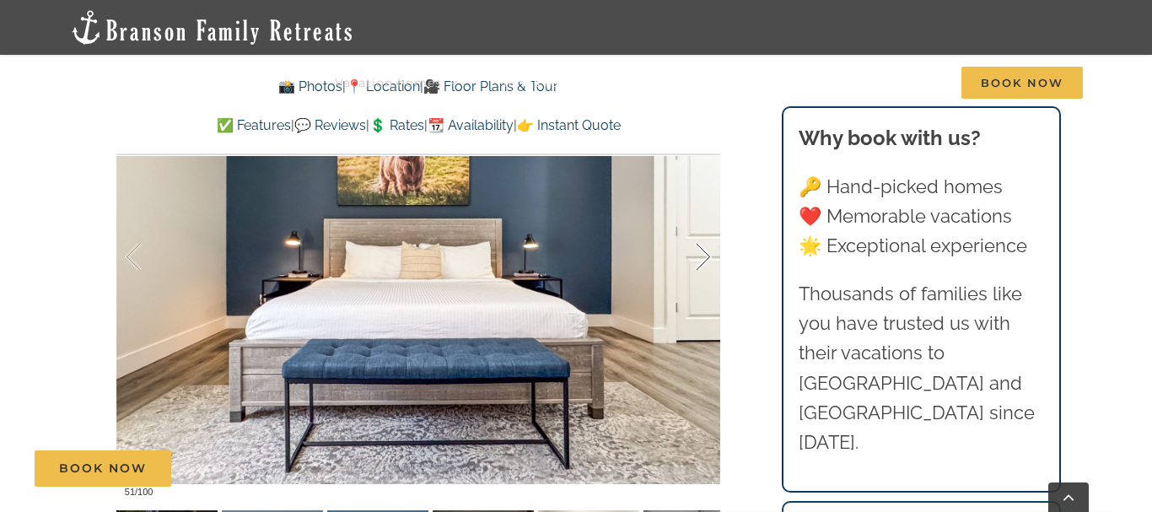
click at [704, 267] on div at bounding box center [686, 257] width 52 height 105
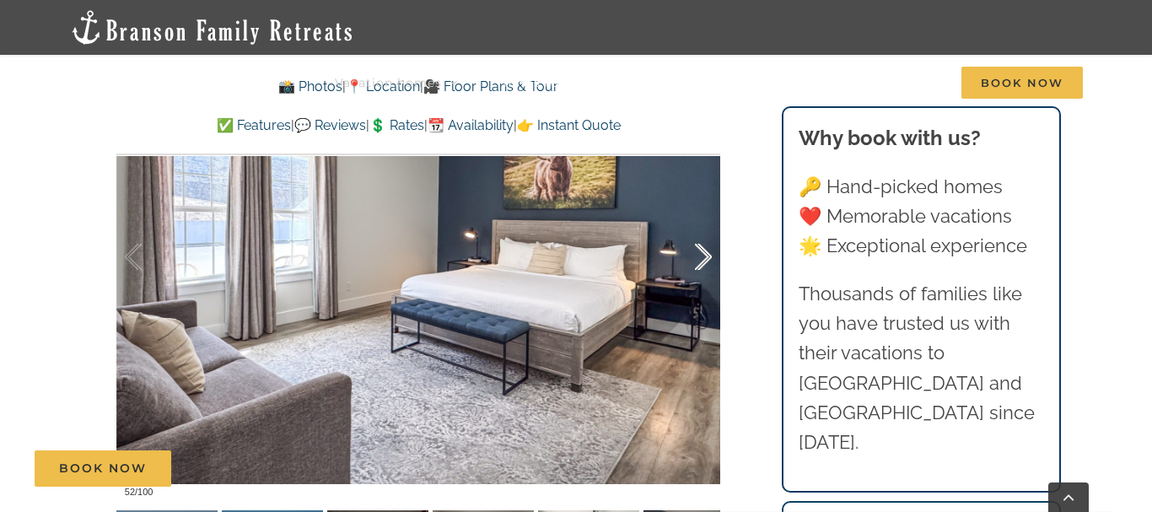
click at [704, 270] on div at bounding box center [686, 257] width 52 height 105
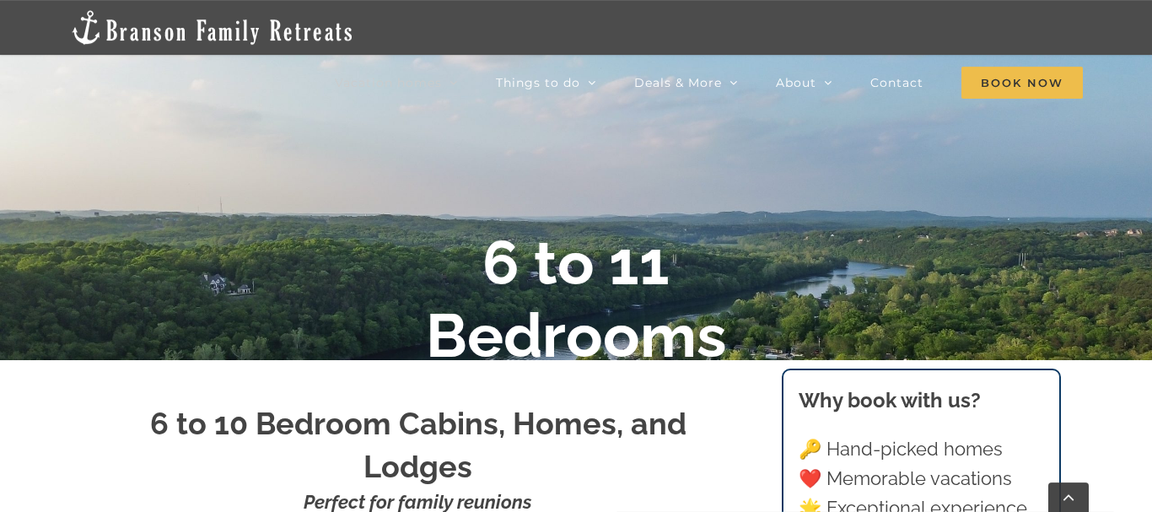
scroll to position [172, 0]
